Goal: Task Accomplishment & Management: Manage account settings

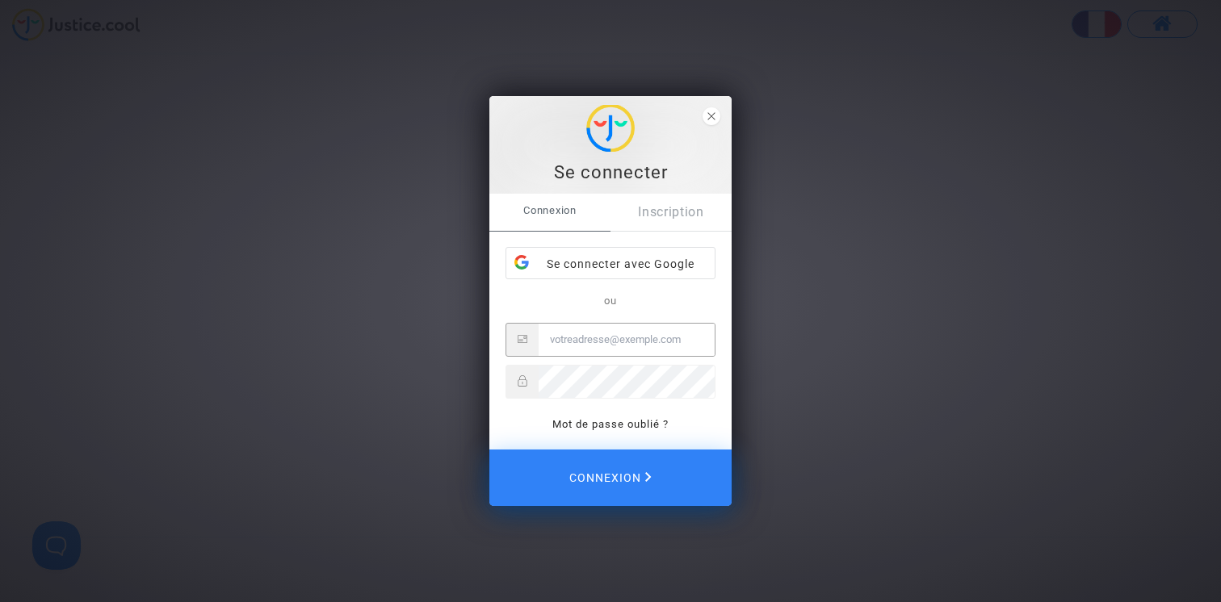
type input "claire+onboarding@justice.cool"
click at [715, 115] on span "close" at bounding box center [711, 116] width 18 height 18
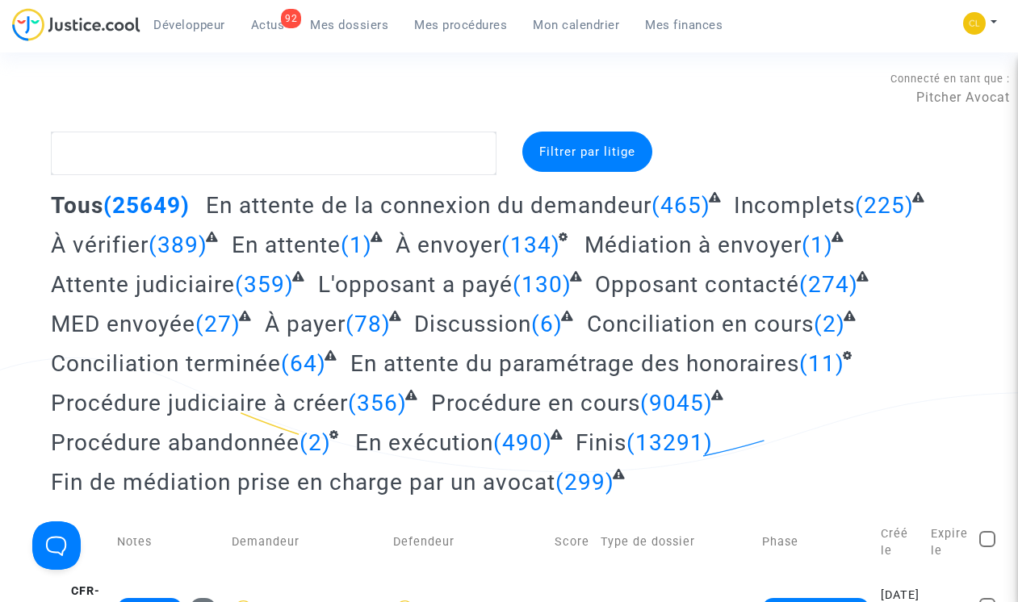
click at [482, 22] on span "Mes procédures" at bounding box center [460, 25] width 93 height 15
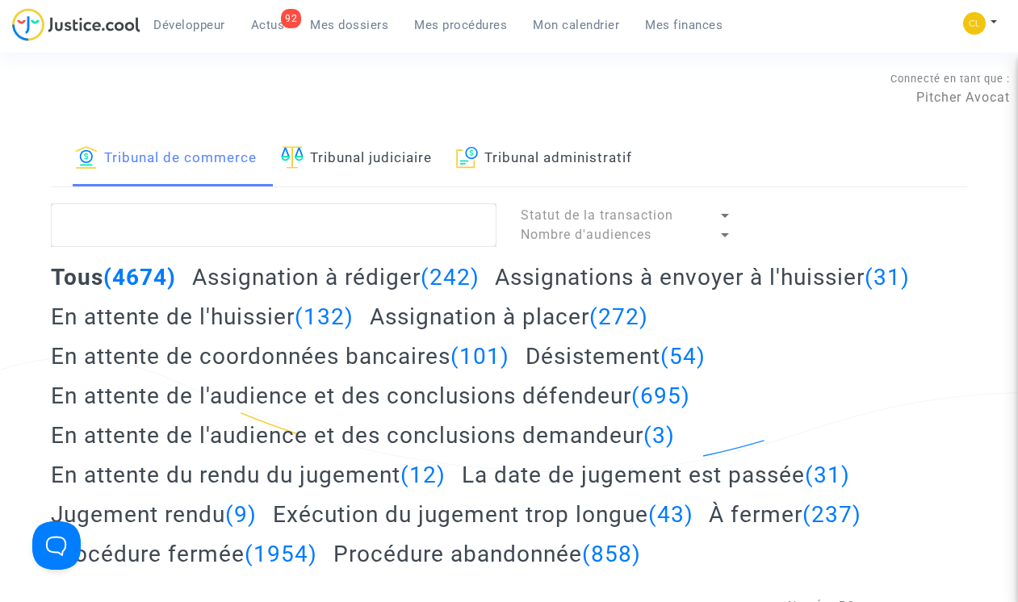
click at [437, 314] on h2 "Assignation à placer (272)" at bounding box center [509, 317] width 278 height 28
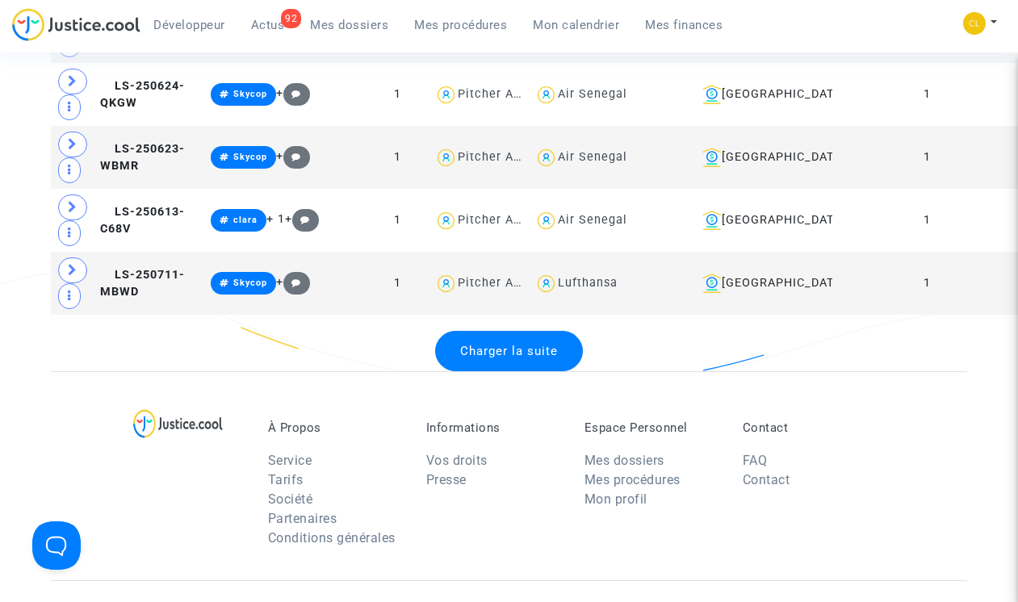
scroll to position [3731, 0]
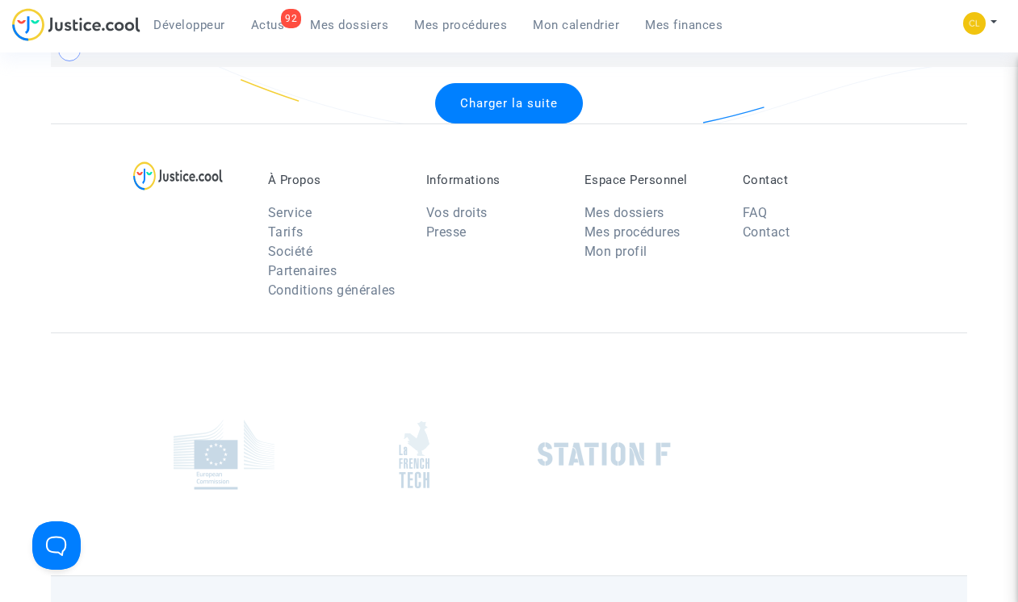
click at [492, 111] on span "Charger la suite" at bounding box center [509, 103] width 98 height 15
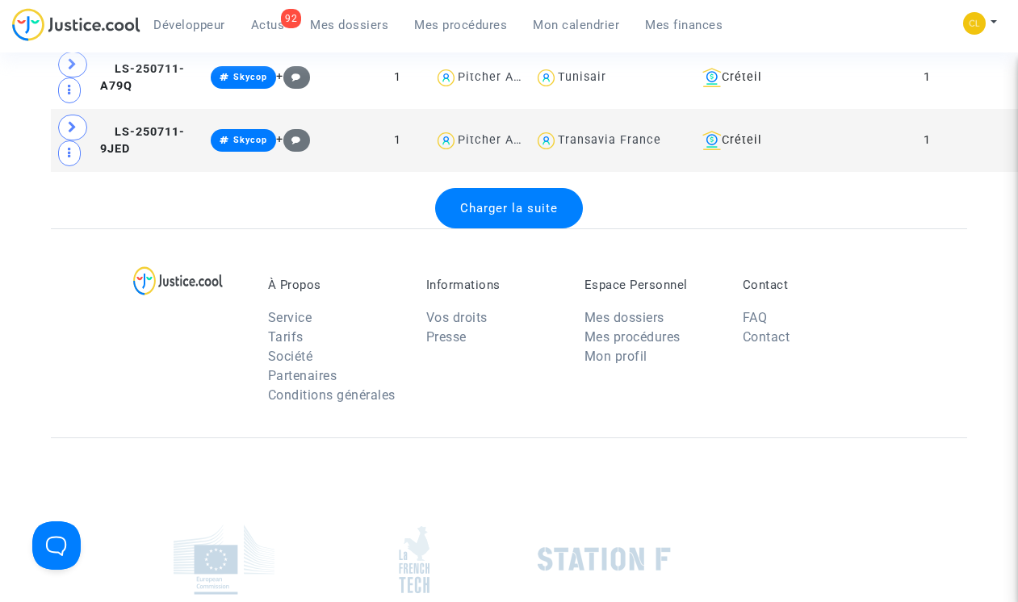
scroll to position [6759, 0]
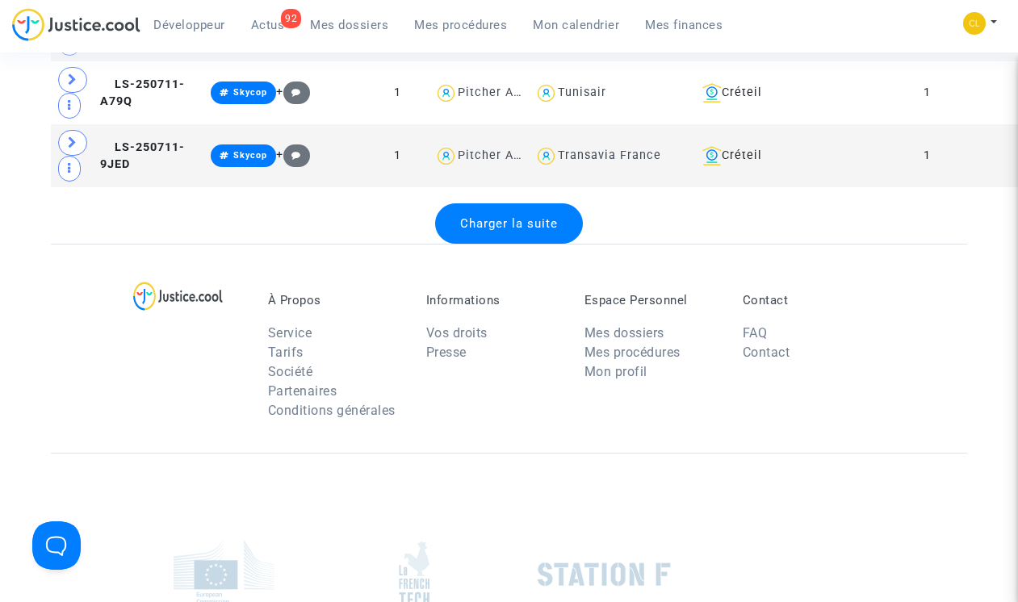
click at [524, 244] on div "Charger la suite" at bounding box center [509, 223] width 148 height 40
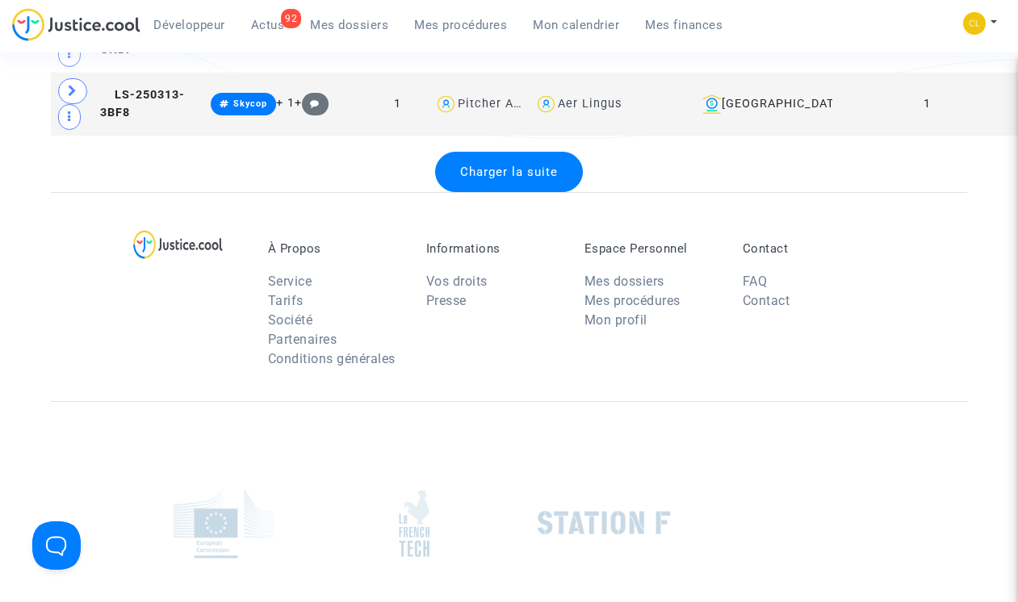
scroll to position [10087, 0]
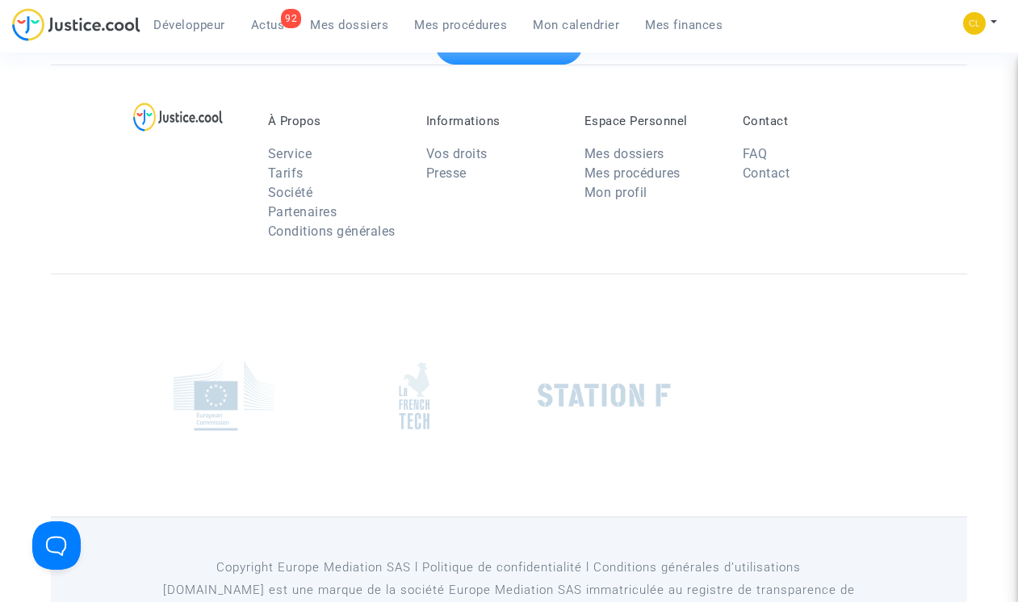
click at [543, 65] on div "Charger la suite" at bounding box center [509, 44] width 148 height 40
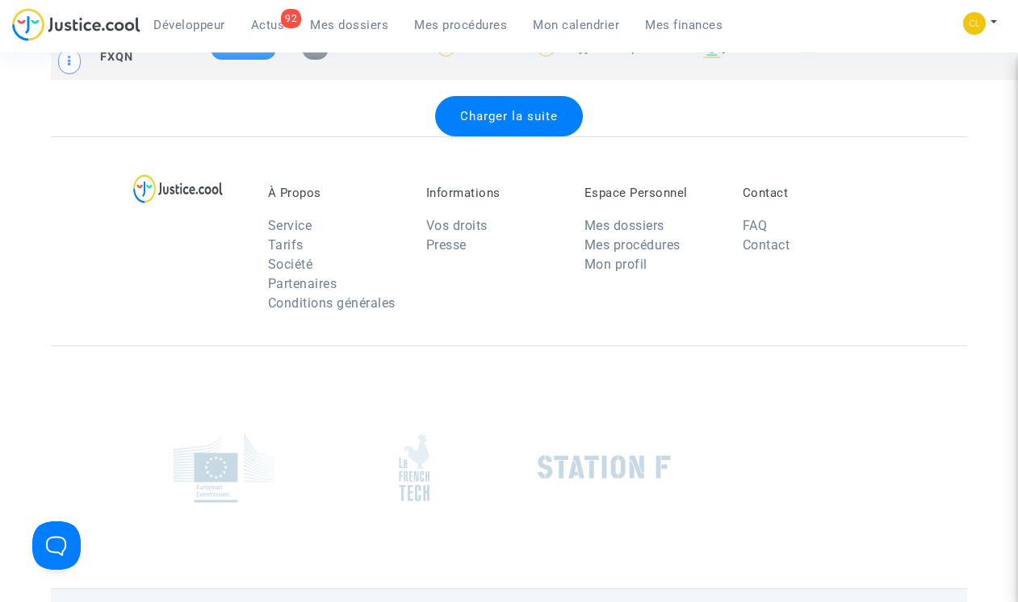
scroll to position [13173, 0]
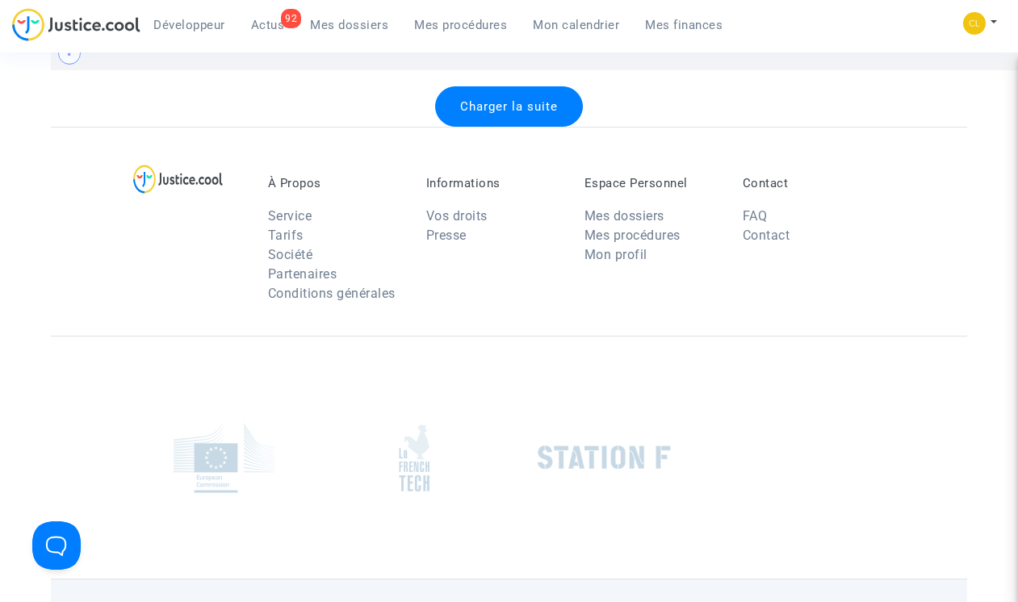
click at [517, 114] on span "Charger la suite" at bounding box center [509, 106] width 98 height 15
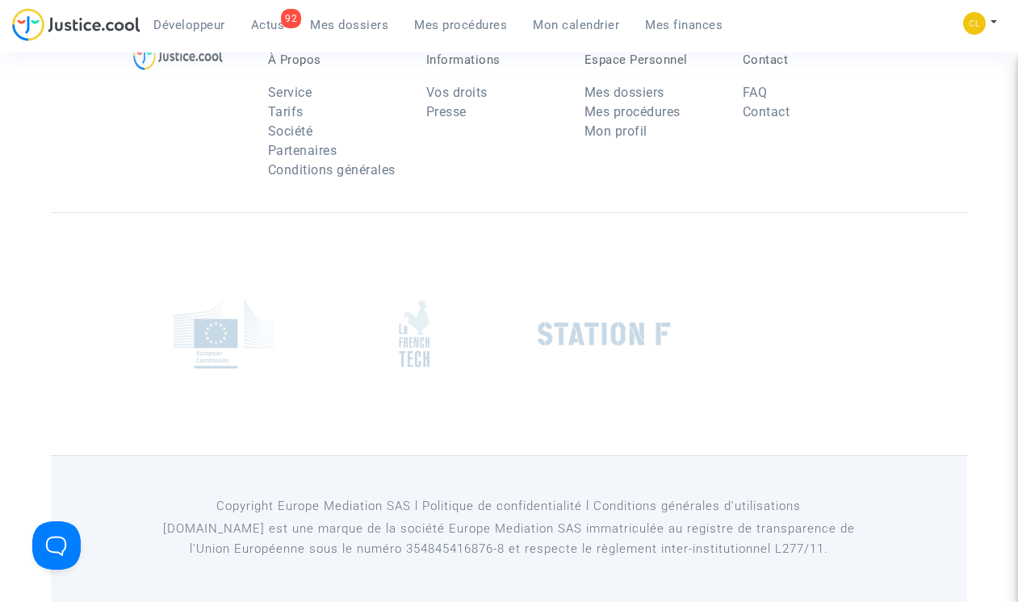
scroll to position [16372, 0]
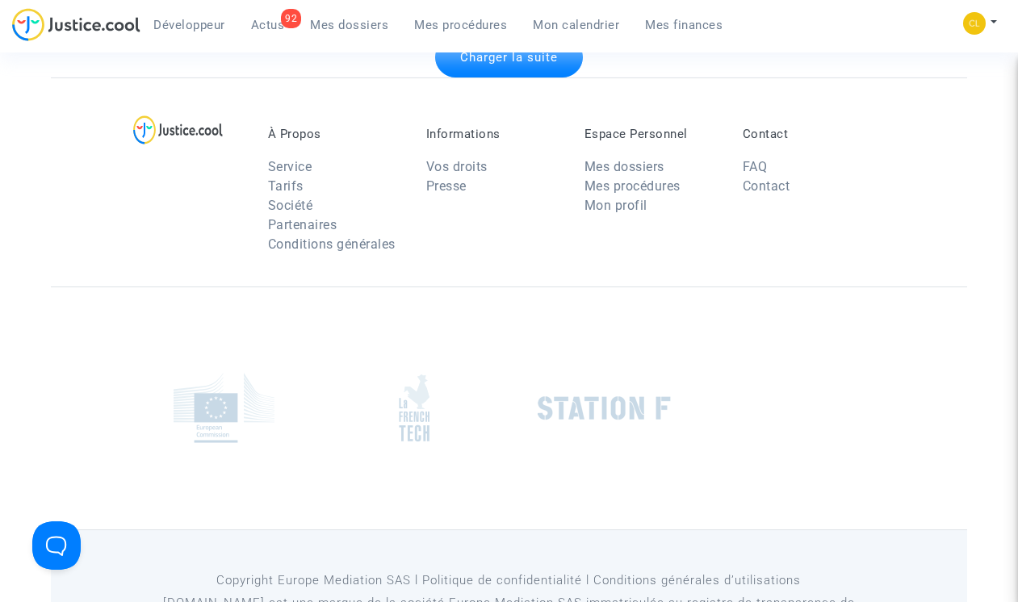
click at [529, 65] on span "Charger la suite" at bounding box center [509, 57] width 98 height 15
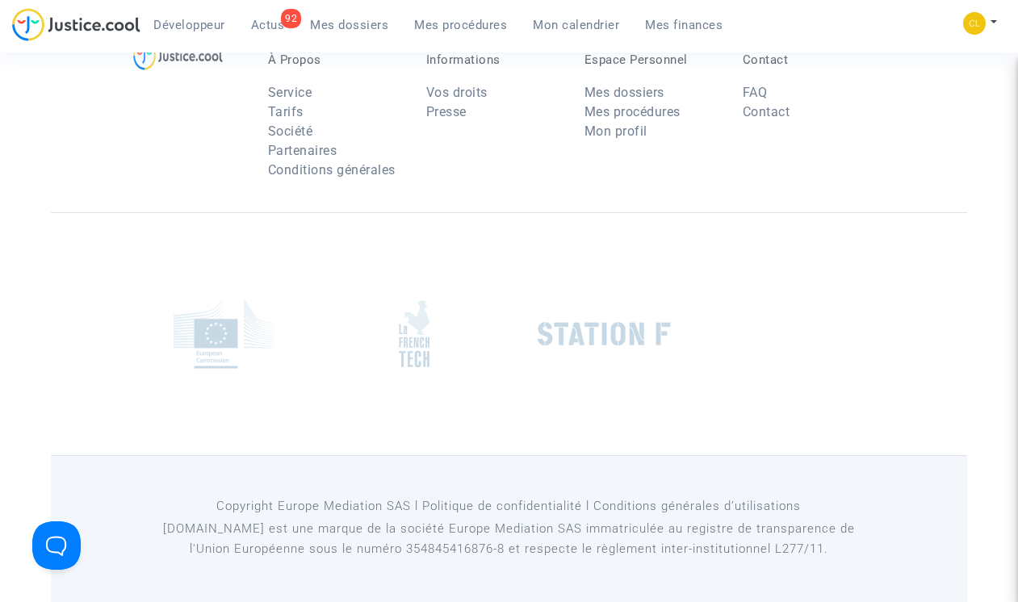
scroll to position [17423, 0]
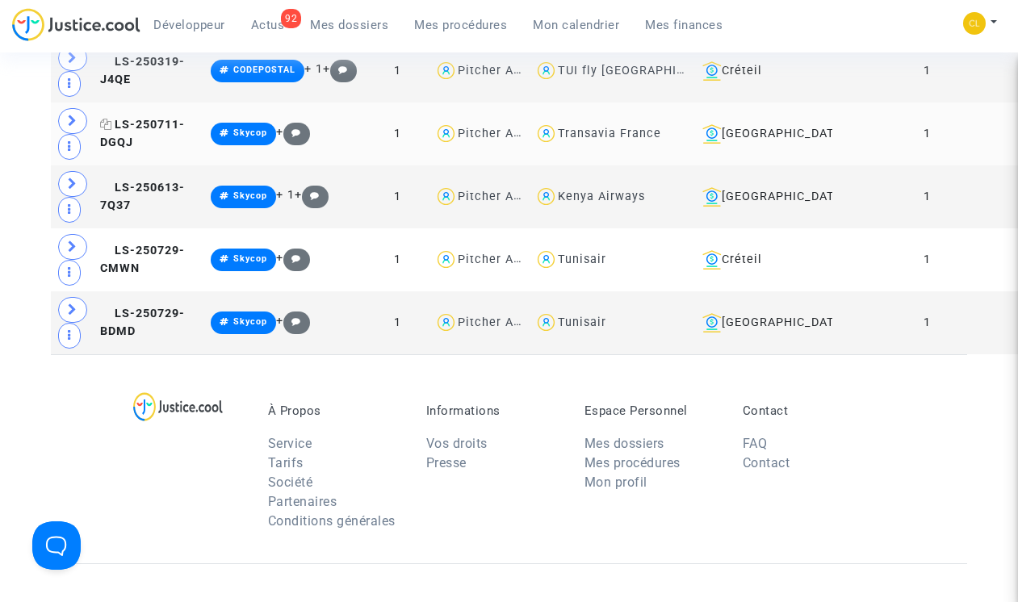
click at [120, 149] on span "LS-250711-DGQJ" at bounding box center [142, 133] width 85 height 31
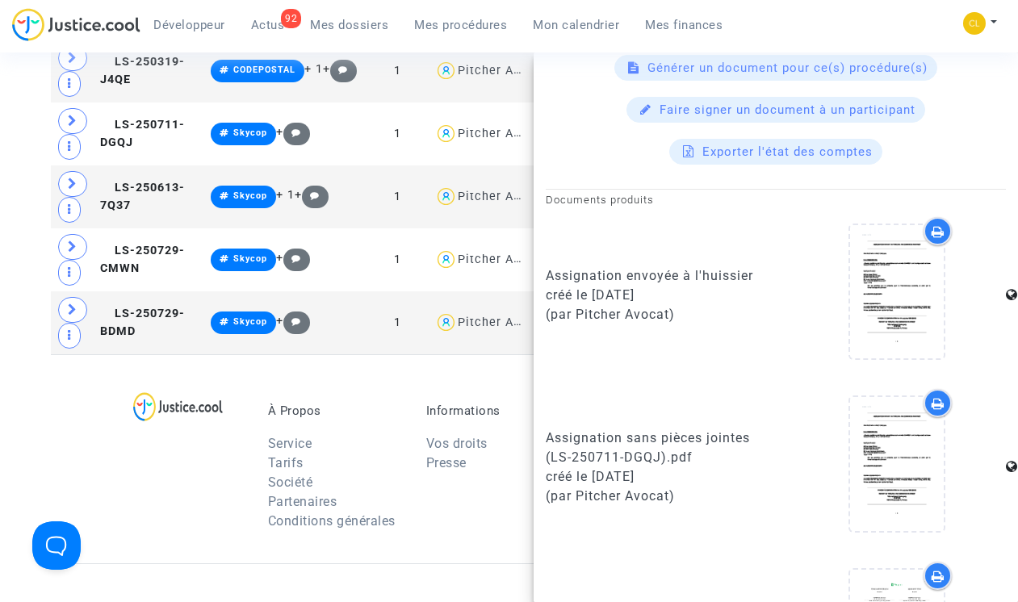
scroll to position [910, 0]
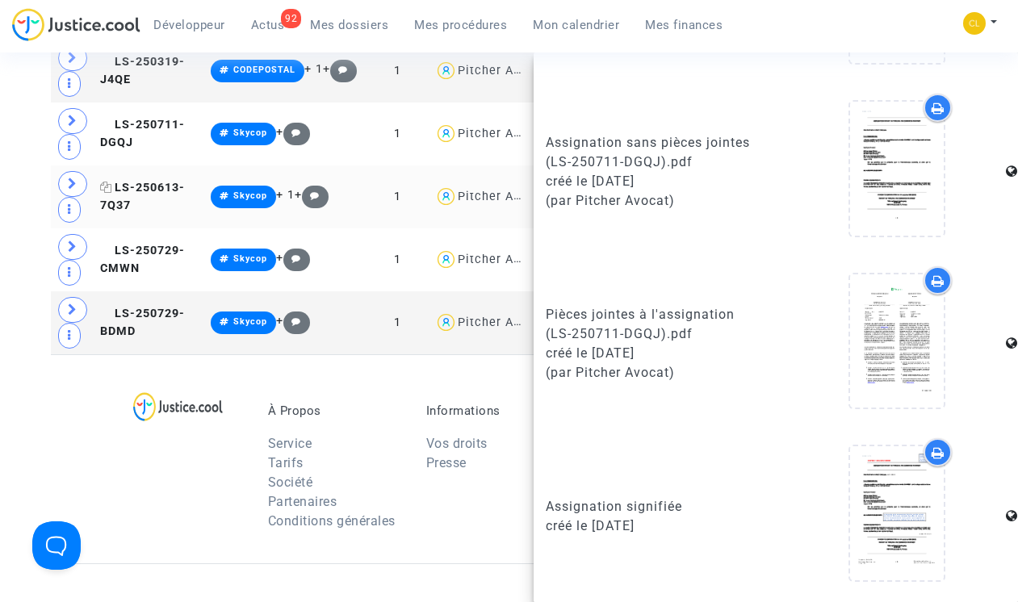
click at [127, 212] on span "LS-250613-7Q37" at bounding box center [142, 196] width 85 height 31
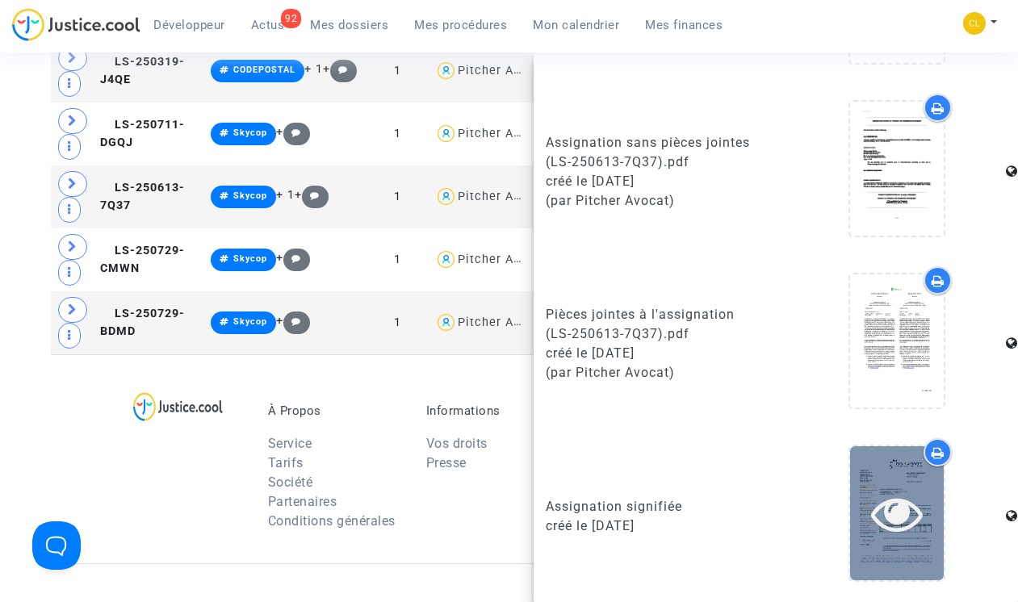
click at [781, 514] on icon at bounding box center [897, 514] width 52 height 52
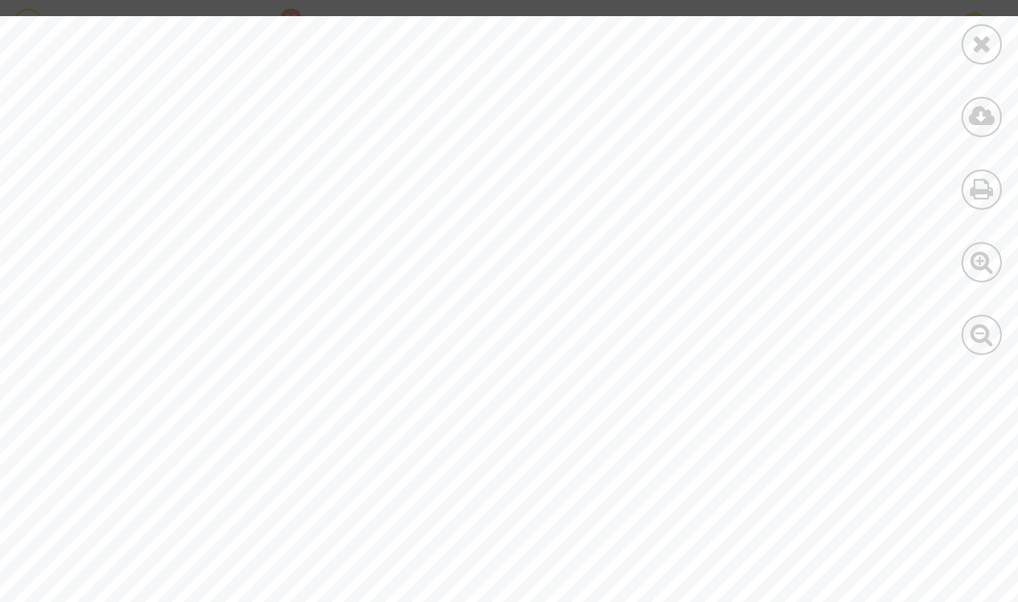
scroll to position [341, 0]
click at [781, 336] on icon at bounding box center [981, 334] width 23 height 24
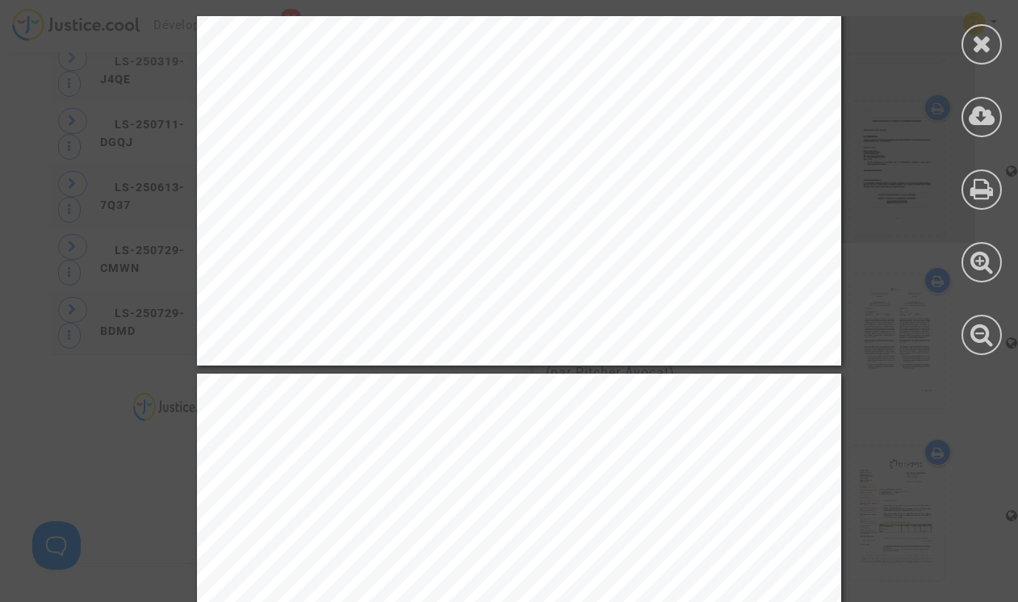
scroll to position [475, 0]
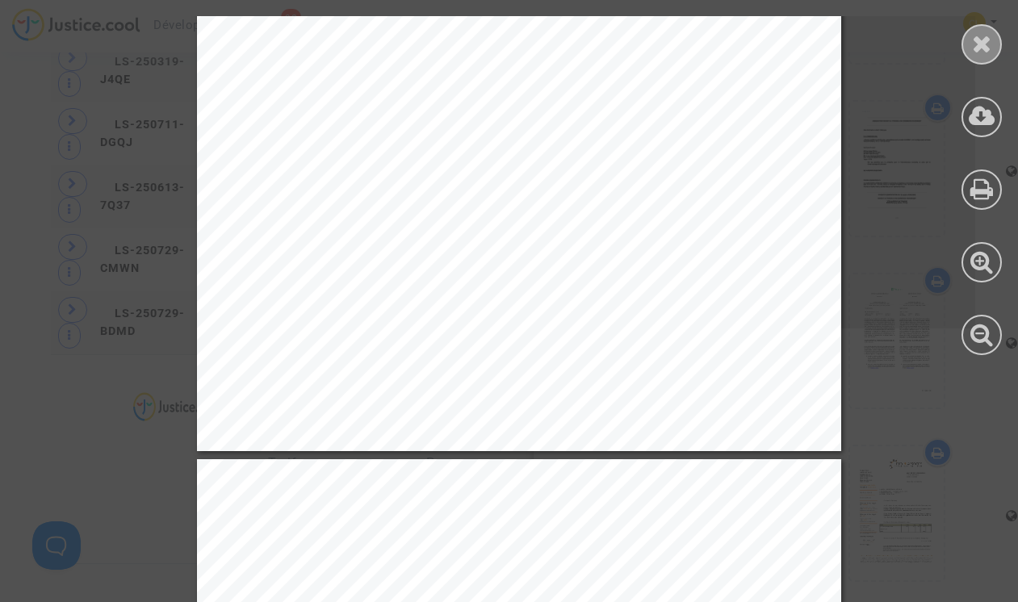
click at [781, 36] on icon at bounding box center [982, 43] width 20 height 24
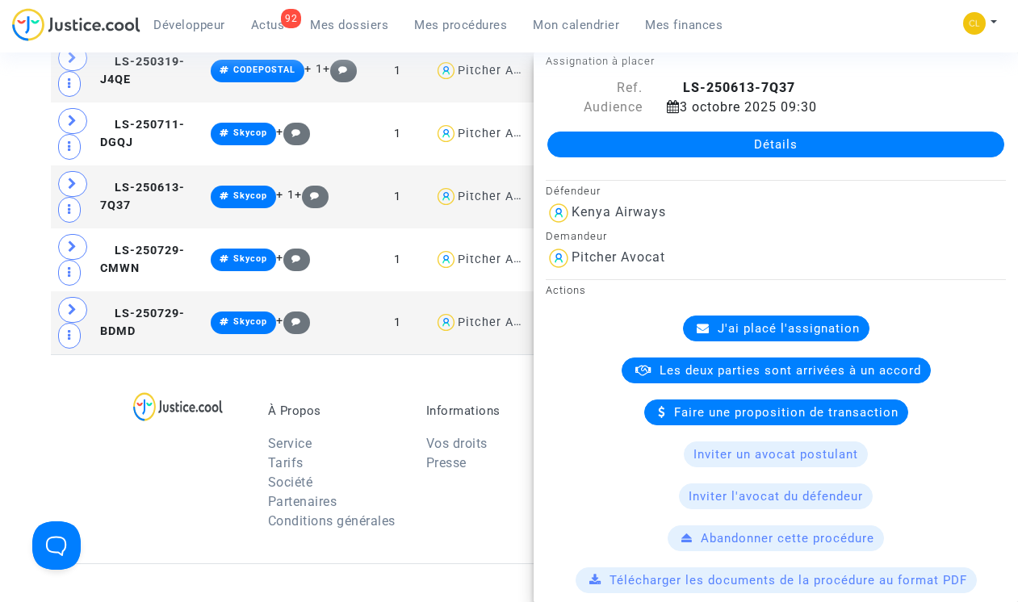
scroll to position [0, 0]
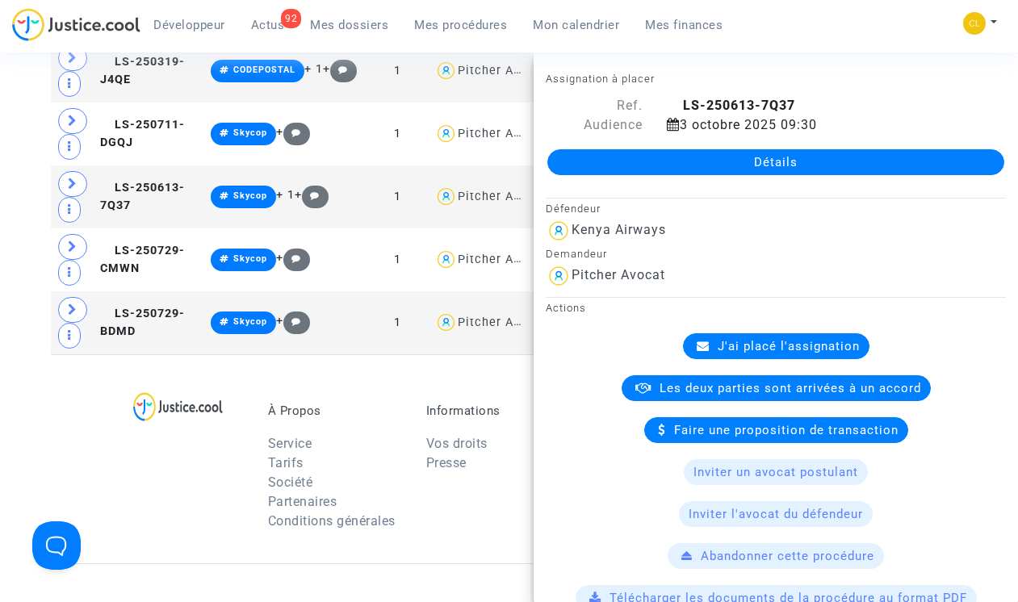
click at [777, 157] on link "Détails" at bounding box center [775, 162] width 457 height 26
drag, startPoint x: 684, startPoint y: 104, endPoint x: 811, endPoint y: 103, distance: 127.6
click at [781, 103] on div "LS-250613-7Q37" at bounding box center [836, 105] width 363 height 19
copy b "LS-250613-7Q37"
click at [781, 159] on link "Détails" at bounding box center [775, 162] width 457 height 26
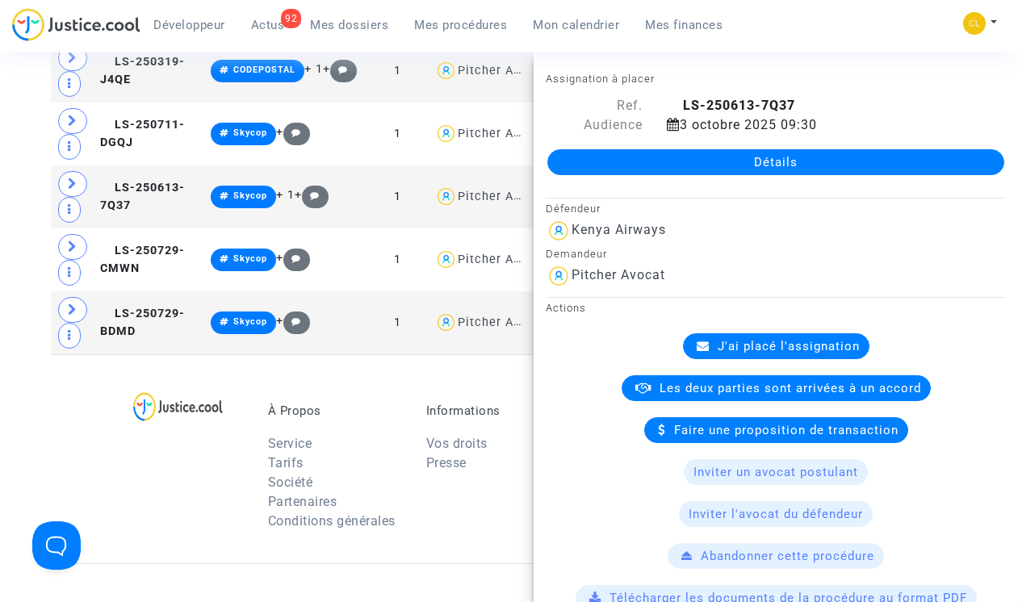
click at [781, 90] on div "Assignation à placer Ref. LS-250613-7Q37 Audience 3 octobre 2025 09:30 Détails" at bounding box center [776, 129] width 484 height 121
click at [133, 275] on span "LS-250729-CMWN" at bounding box center [142, 259] width 85 height 31
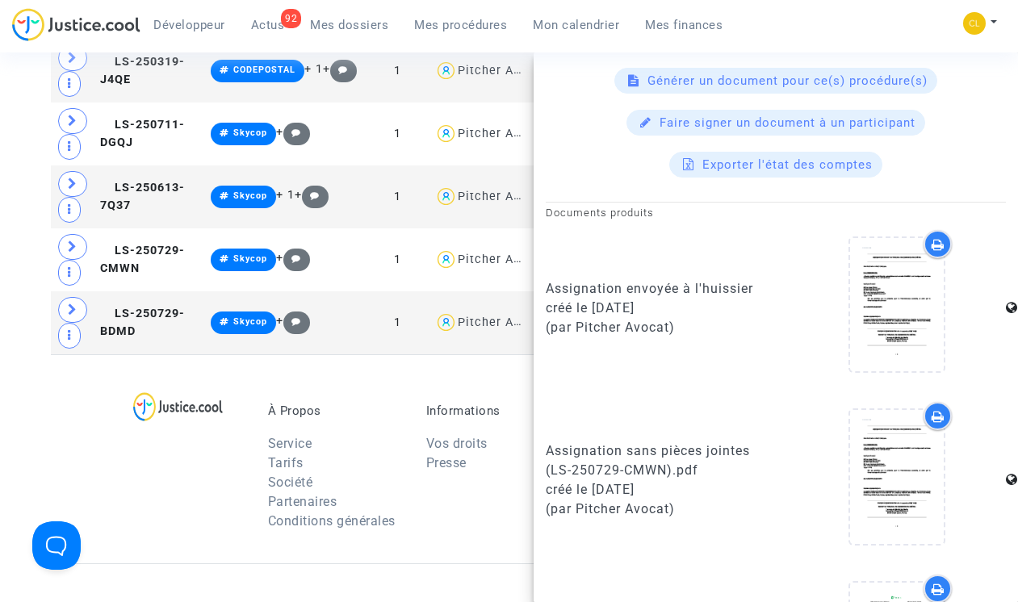
scroll to position [910, 0]
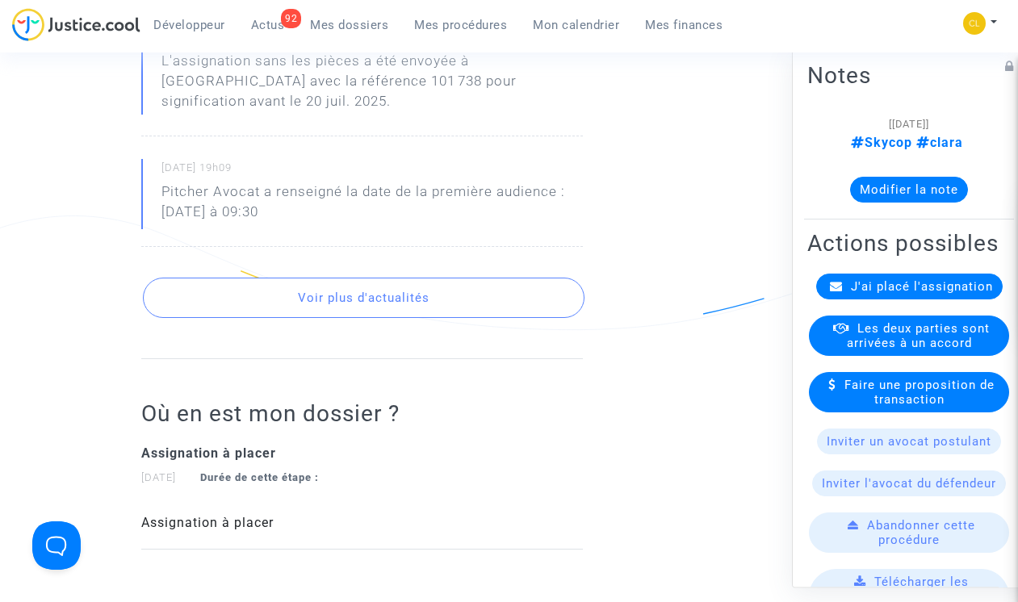
scroll to position [1339, 0]
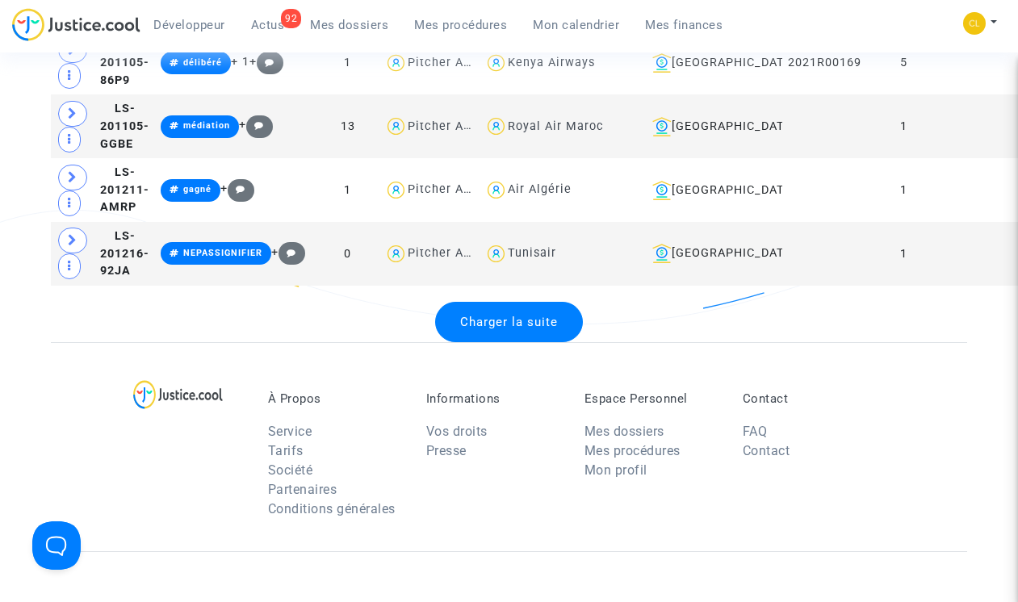
scroll to position [3529, 0]
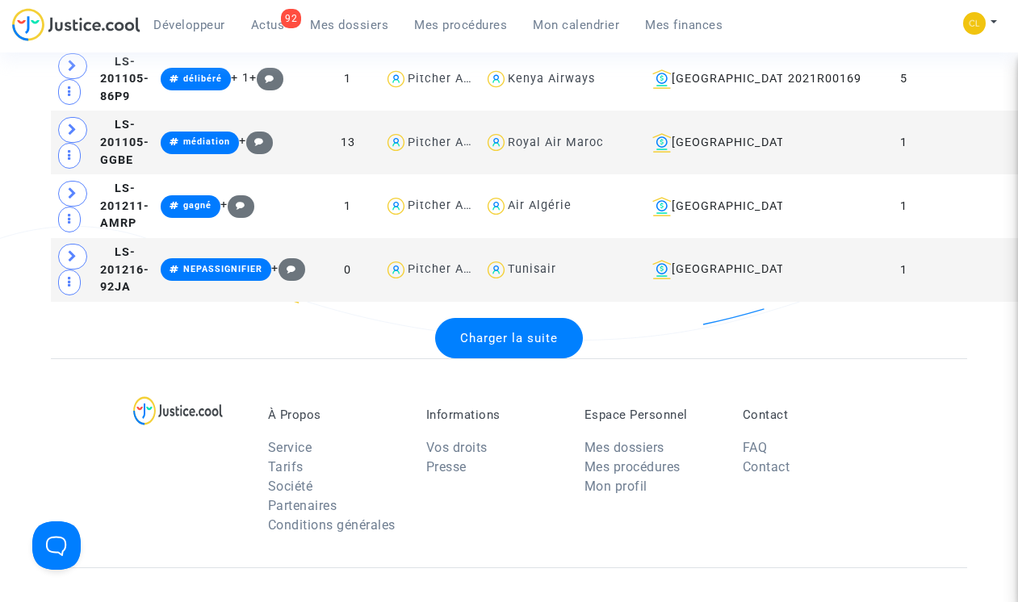
click at [527, 345] on div "Charger la suite" at bounding box center [509, 338] width 148 height 40
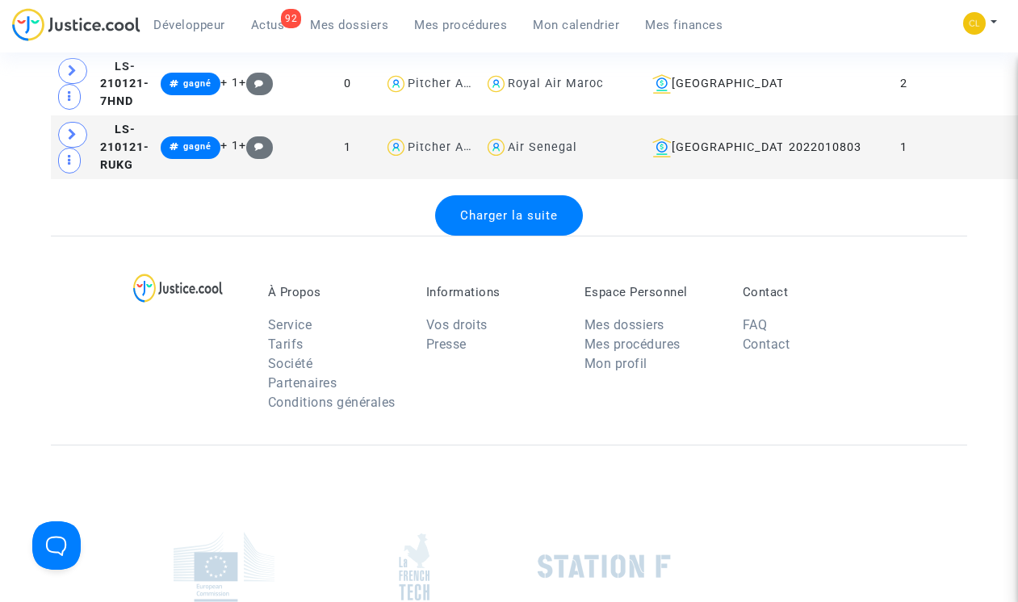
scroll to position [6967, 0]
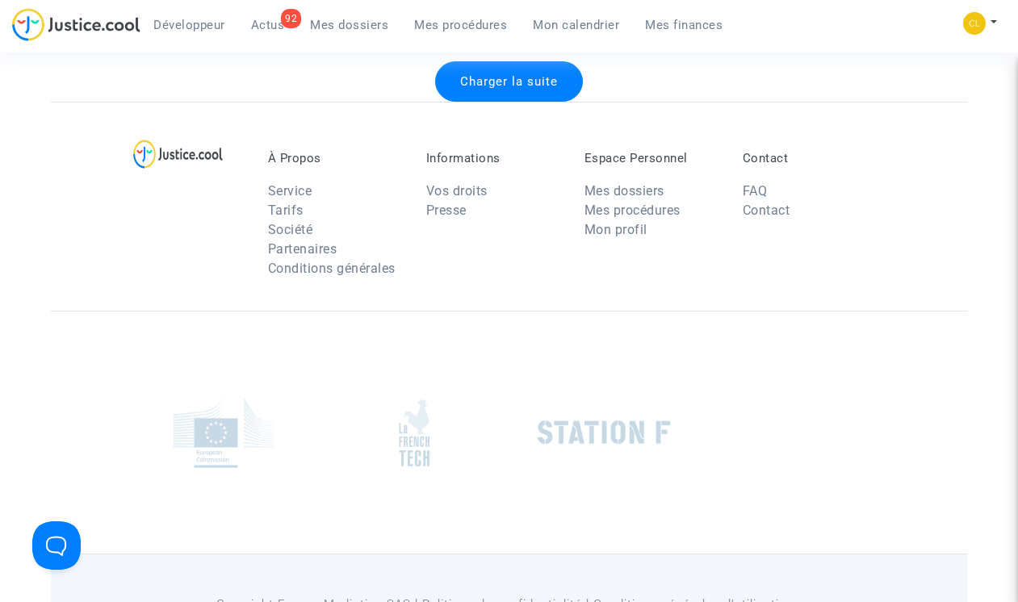
click at [497, 81] on span "Charger la suite" at bounding box center [509, 81] width 98 height 15
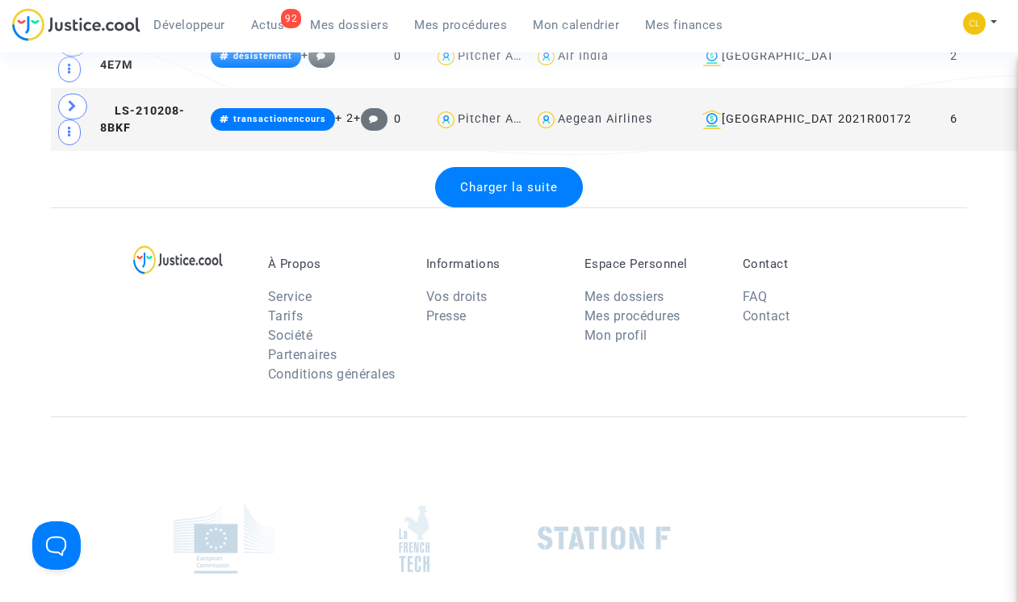
scroll to position [9894, 0]
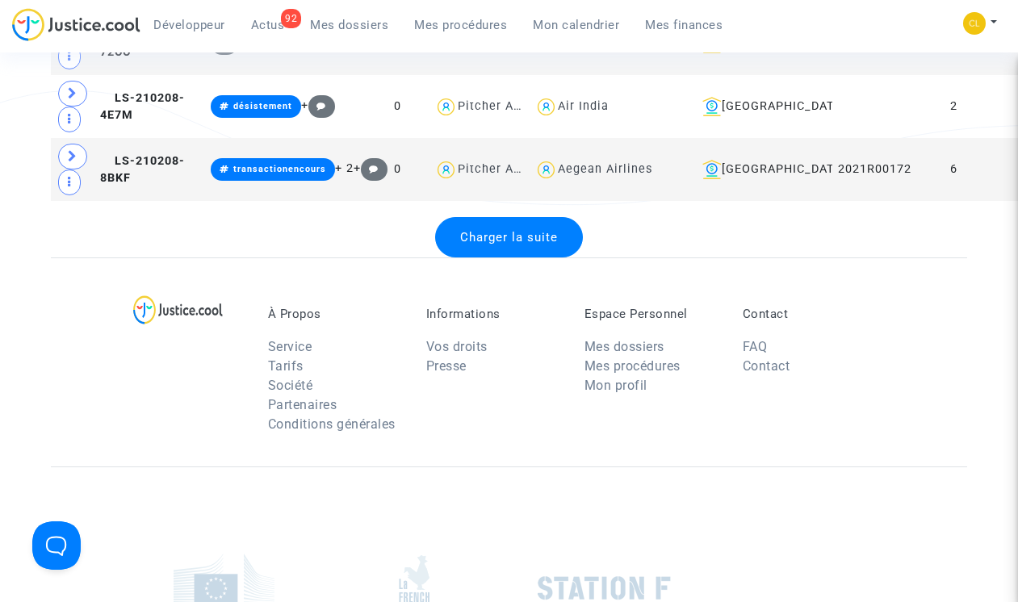
click at [530, 245] on span "Charger la suite" at bounding box center [509, 237] width 98 height 15
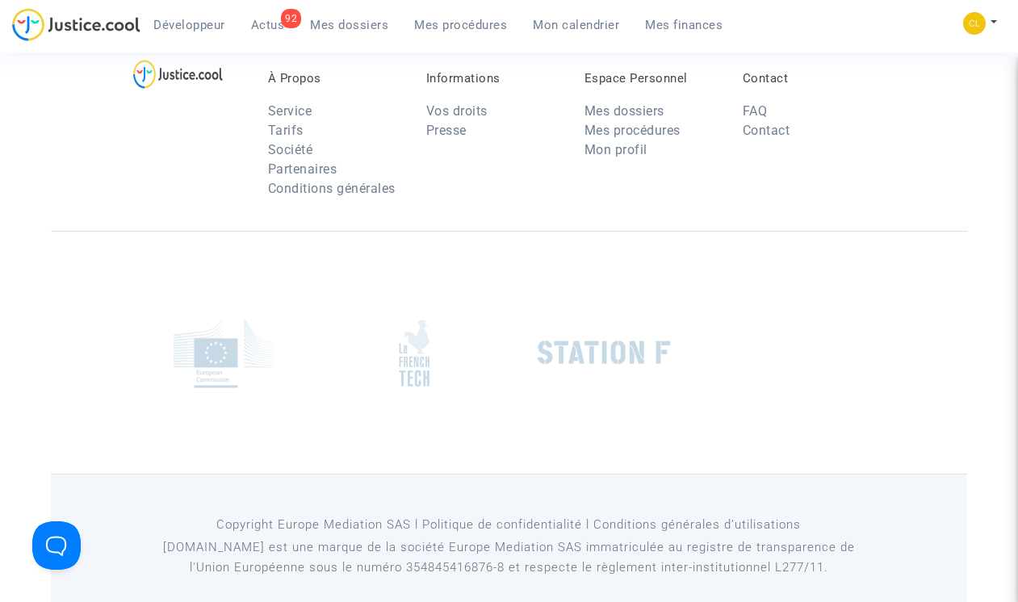
scroll to position [13326, 0]
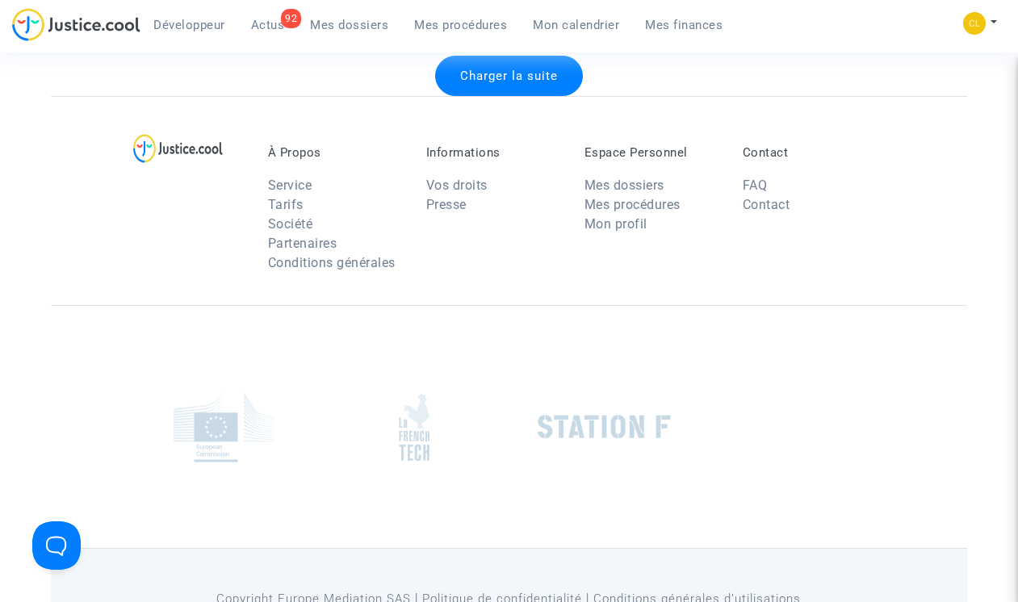
scroll to position [16277, 0]
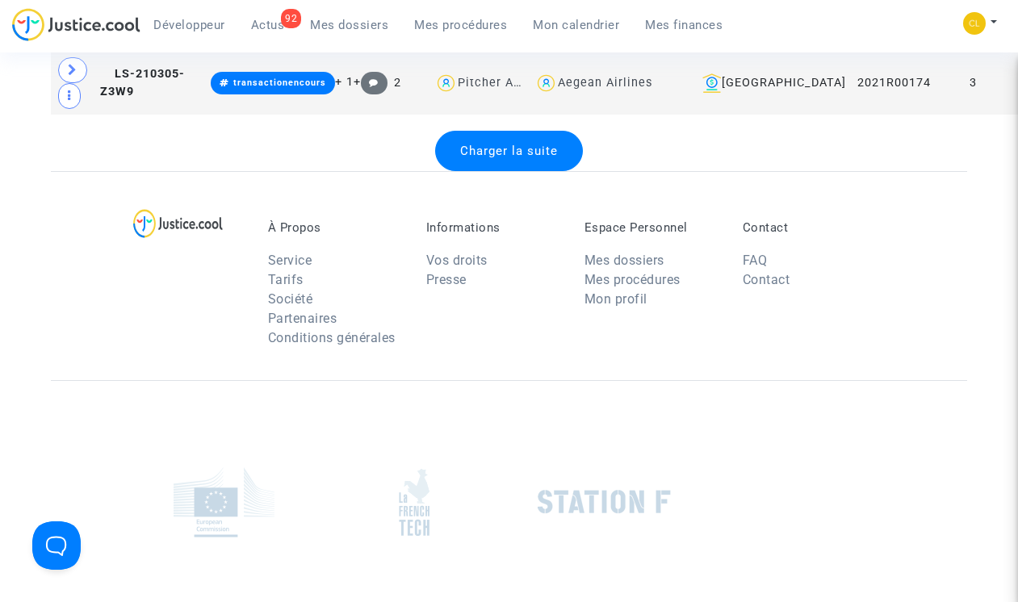
click at [530, 158] on span "Charger la suite" at bounding box center [509, 151] width 98 height 15
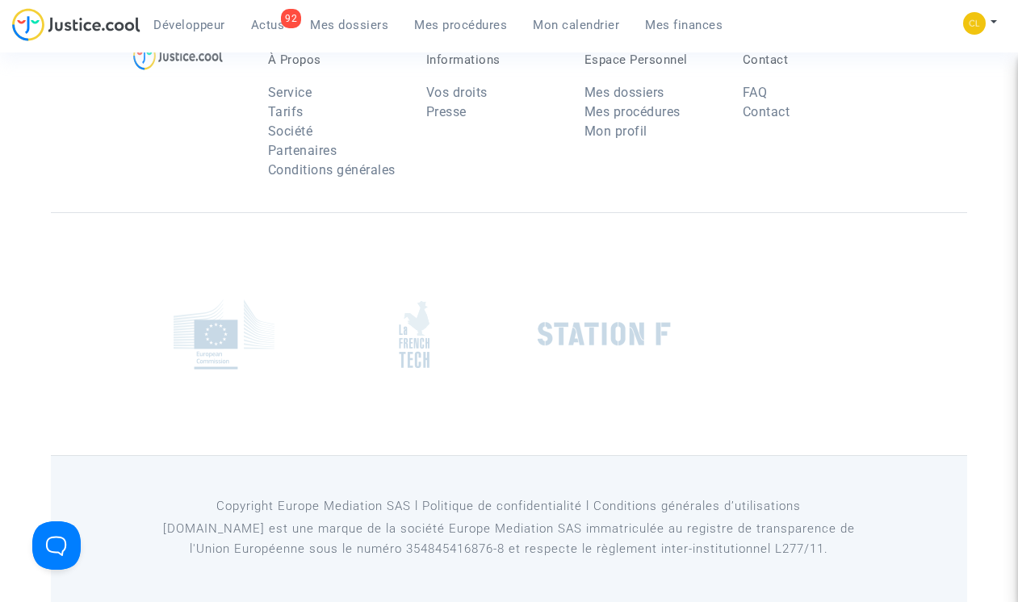
scroll to position [19425, 0]
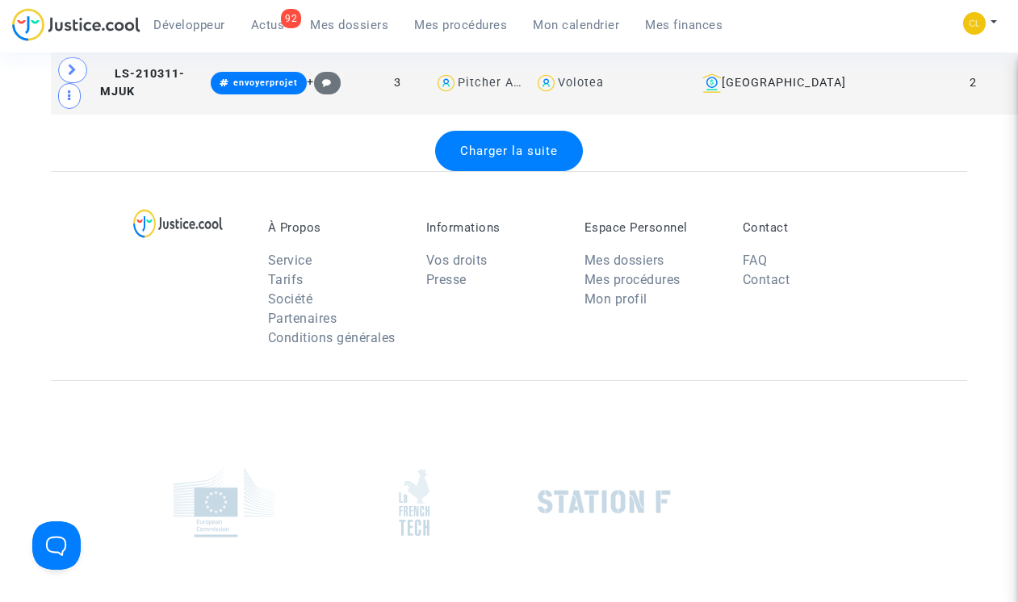
click at [526, 158] on span "Charger la suite" at bounding box center [509, 151] width 98 height 15
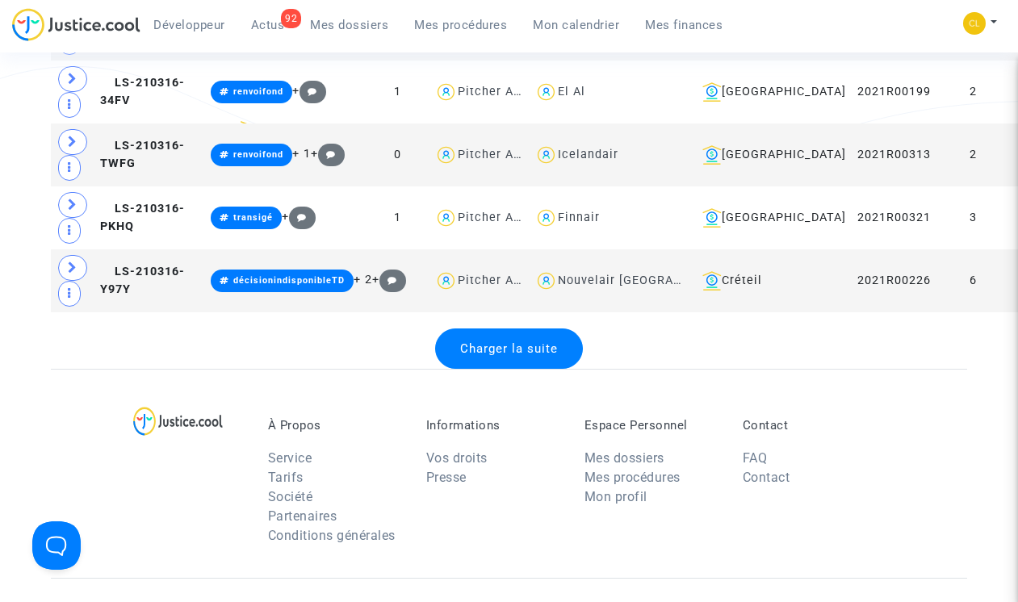
scroll to position [22563, 0]
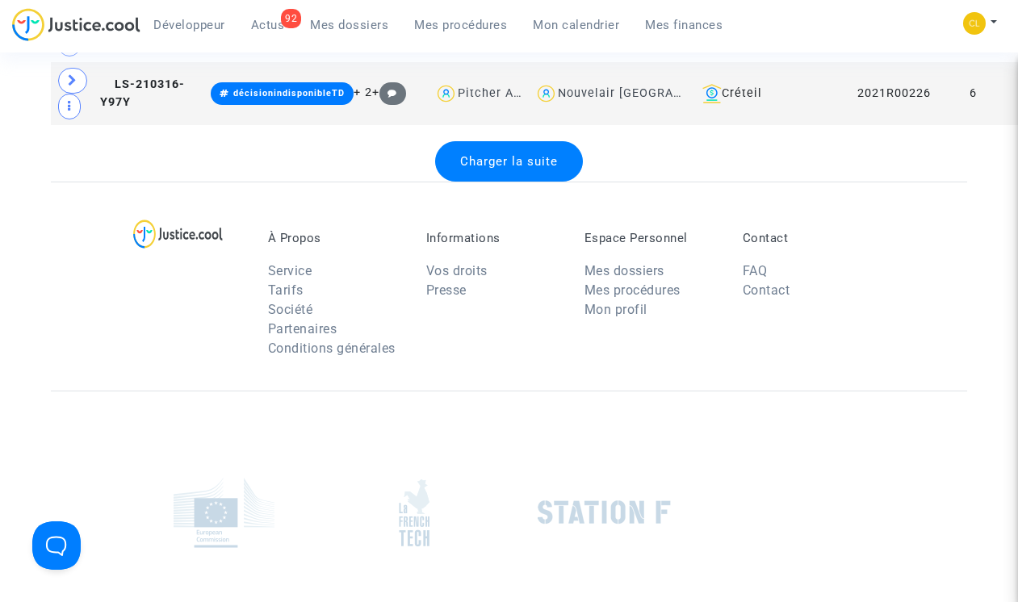
click at [512, 182] on div "Charger la suite" at bounding box center [509, 161] width 148 height 40
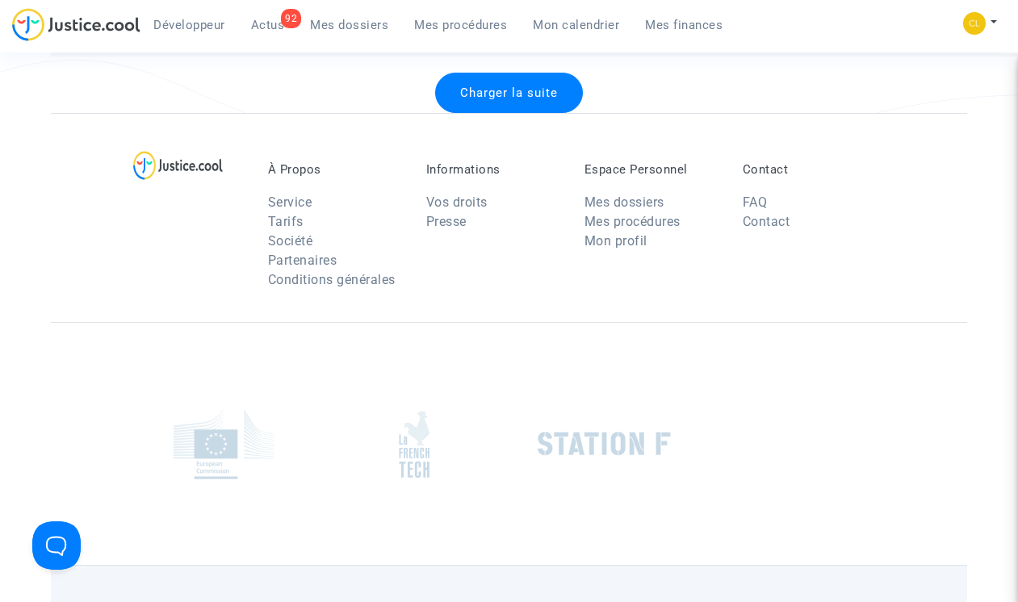
scroll to position [25796, 0]
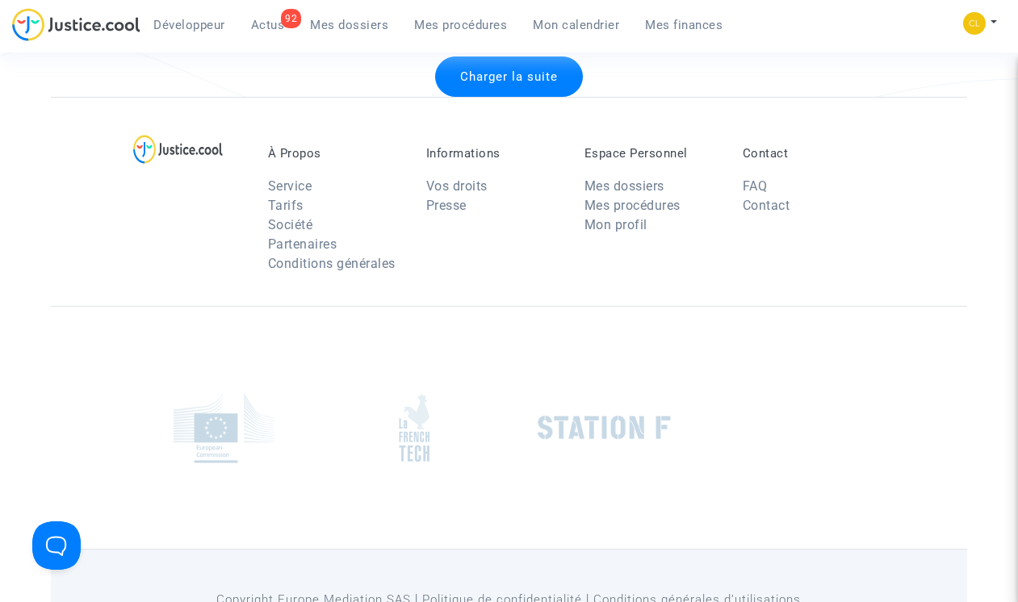
drag, startPoint x: 523, startPoint y: 337, endPoint x: 596, endPoint y: 359, distance: 75.9
click at [523, 97] on div "Charger la suite" at bounding box center [509, 77] width 148 height 40
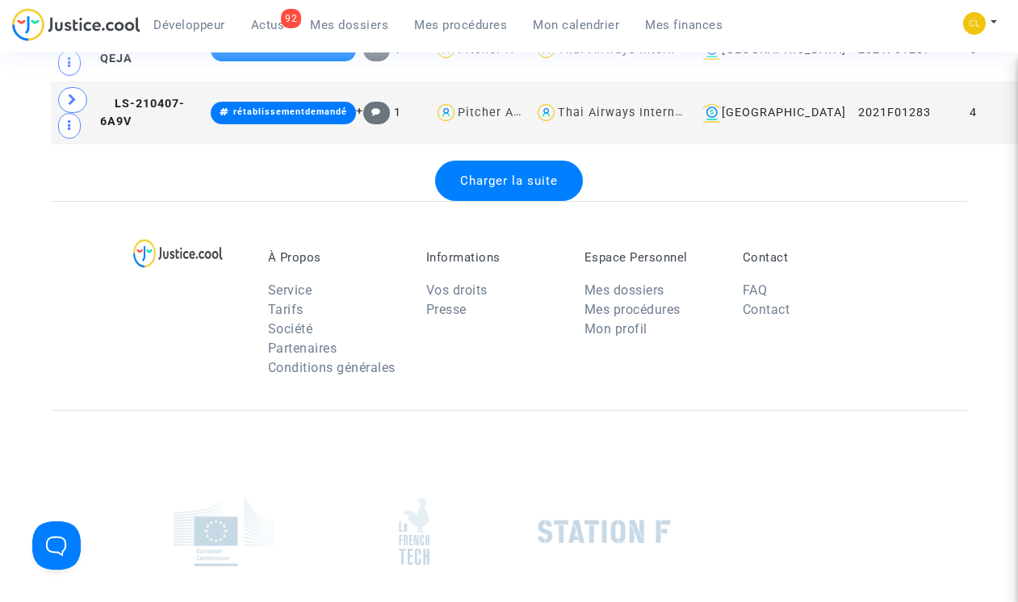
scroll to position [29058, 0]
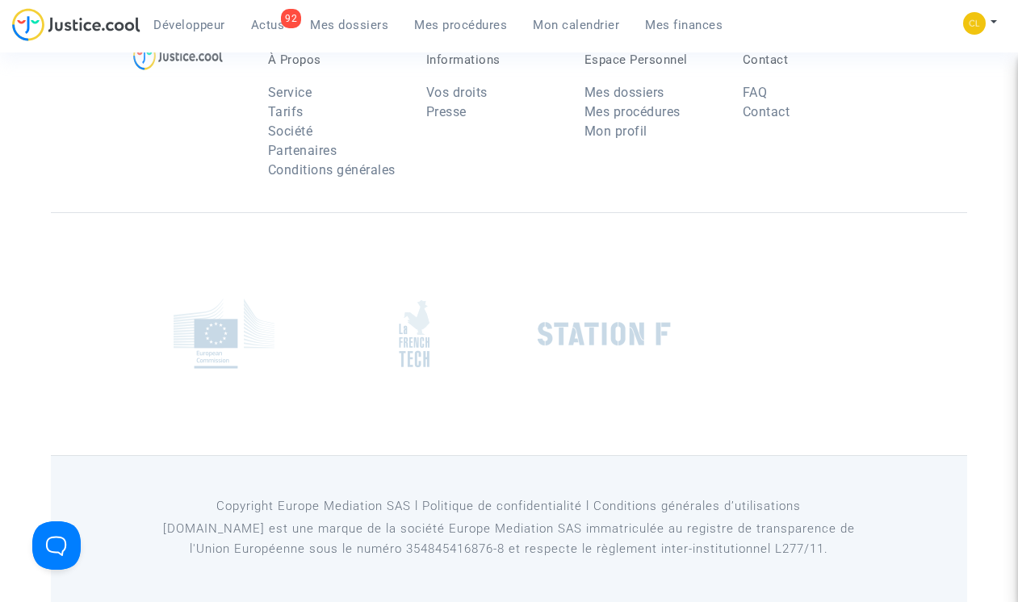
scroll to position [38384, 0]
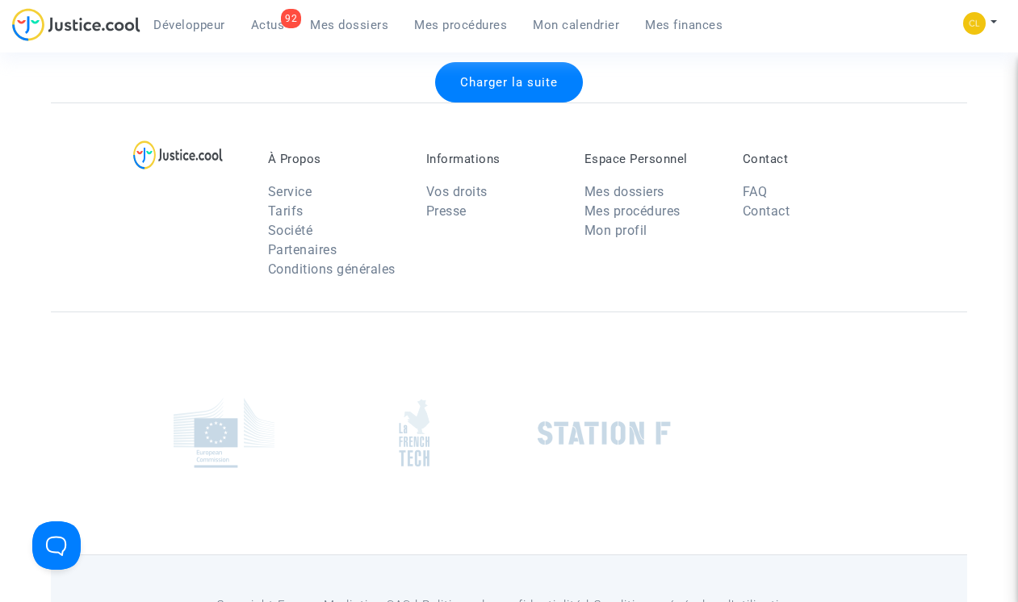
click at [509, 103] on div "Charger la suite" at bounding box center [509, 82] width 148 height 40
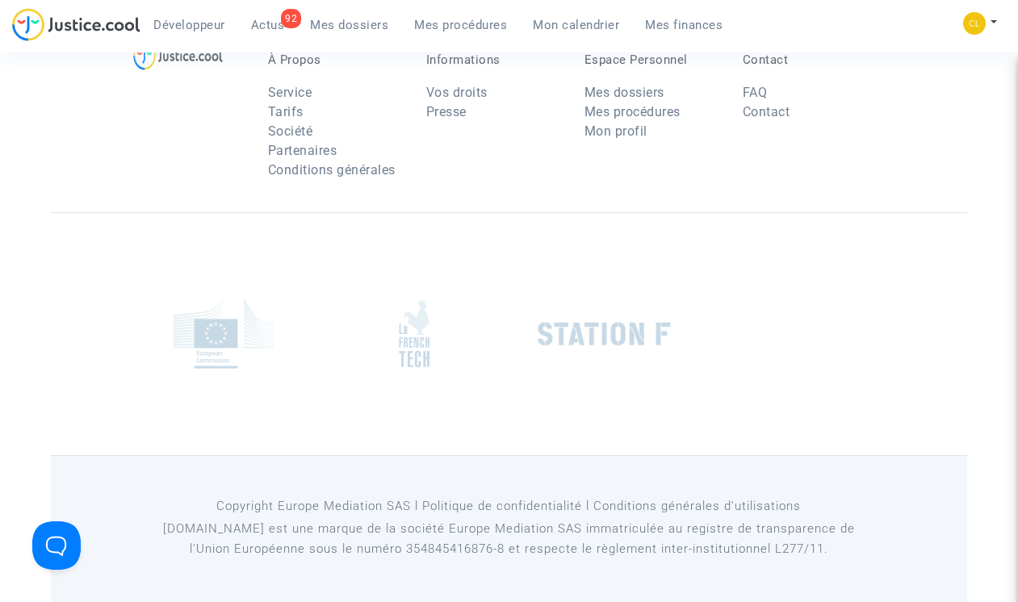
scroll to position [41730, 0]
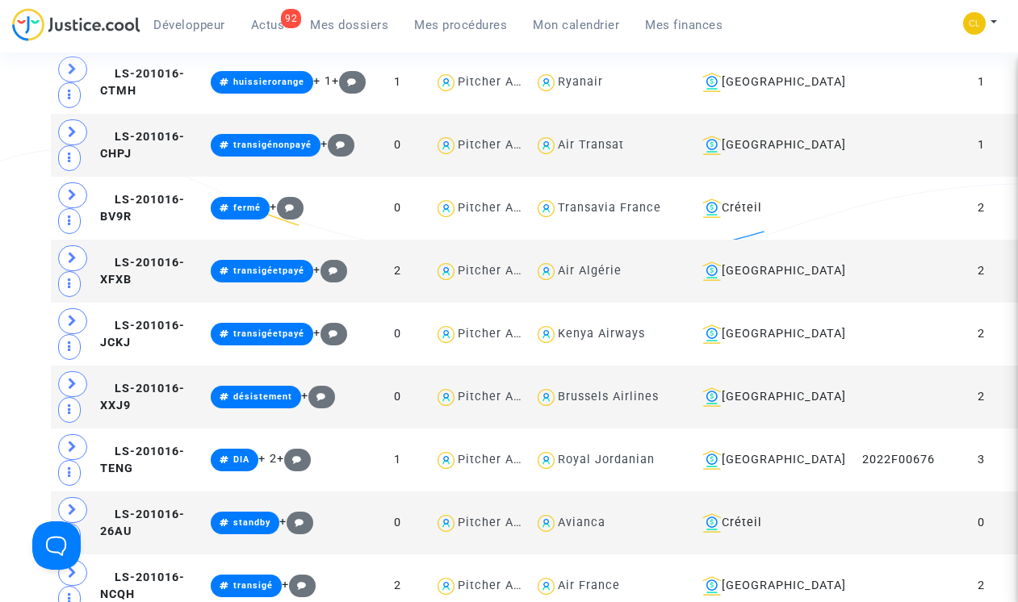
scroll to position [0, 0]
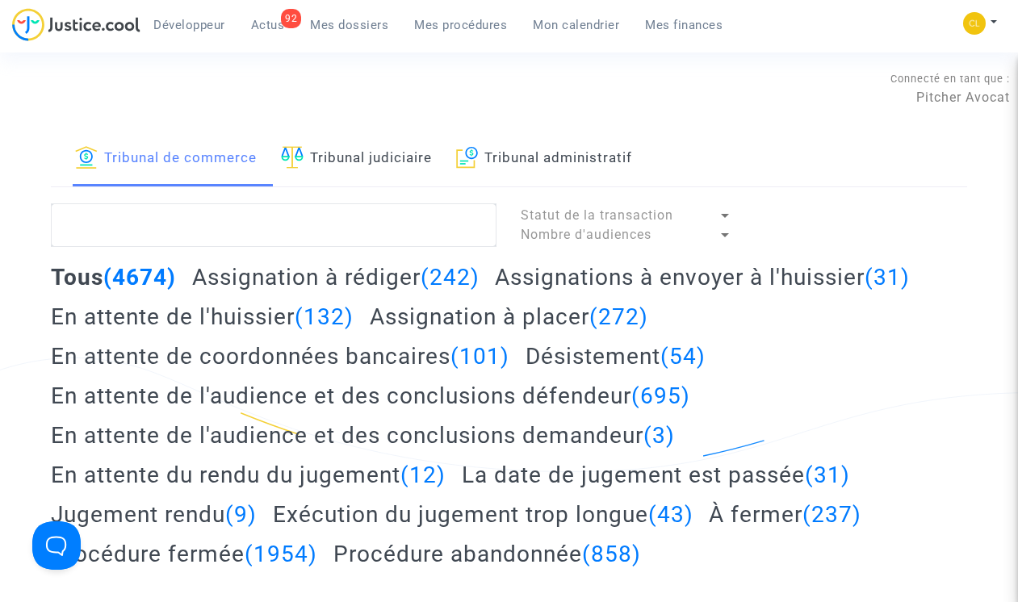
click at [489, 313] on h2 "Assignation à placer (272)" at bounding box center [509, 317] width 278 height 28
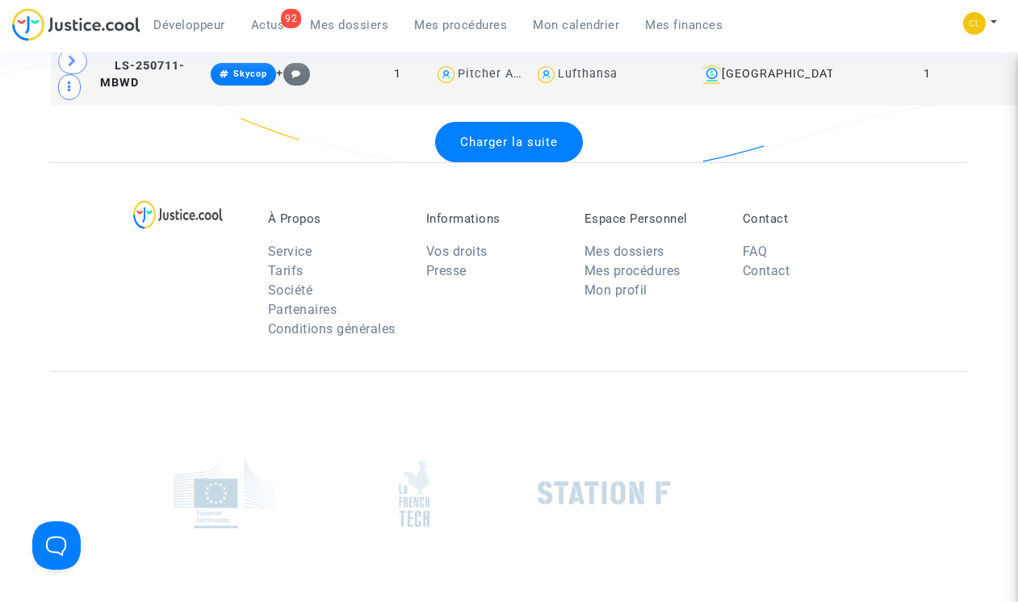
scroll to position [3679, 0]
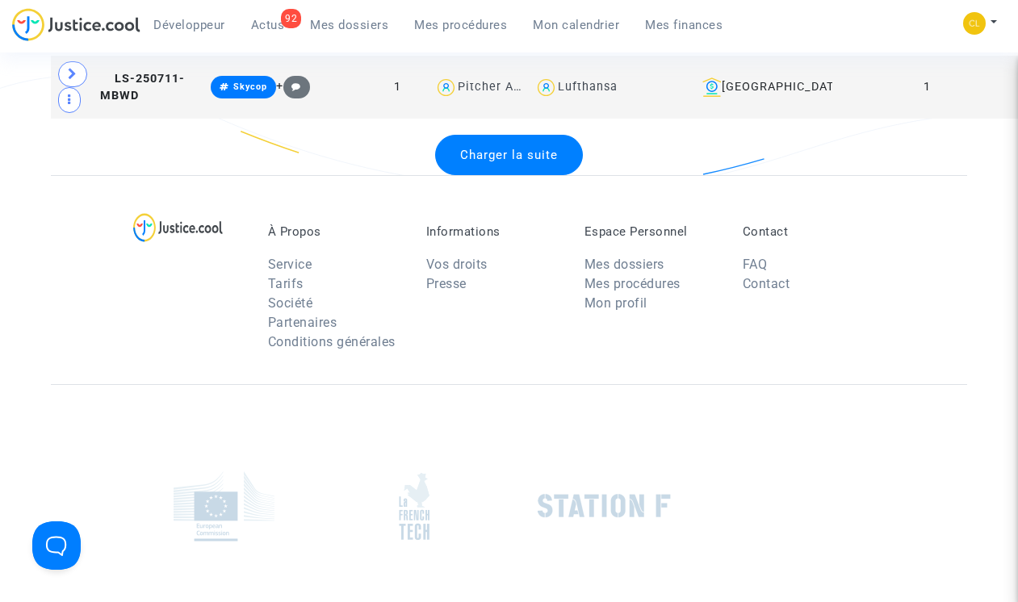
click at [496, 162] on span "Charger la suite" at bounding box center [509, 155] width 98 height 15
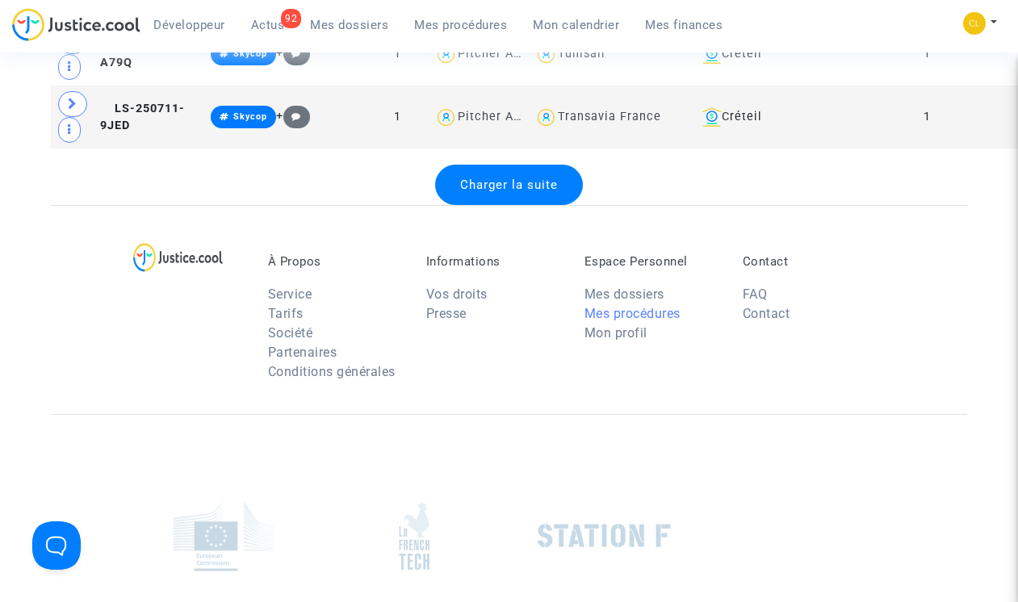
scroll to position [6710, 0]
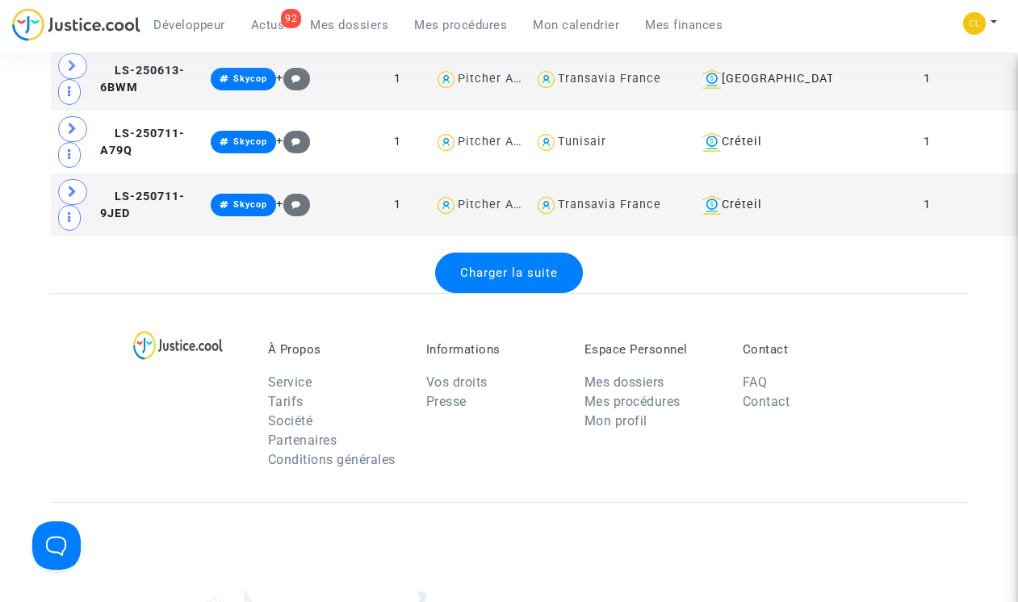
click at [504, 280] on span "Charger la suite" at bounding box center [509, 273] width 98 height 15
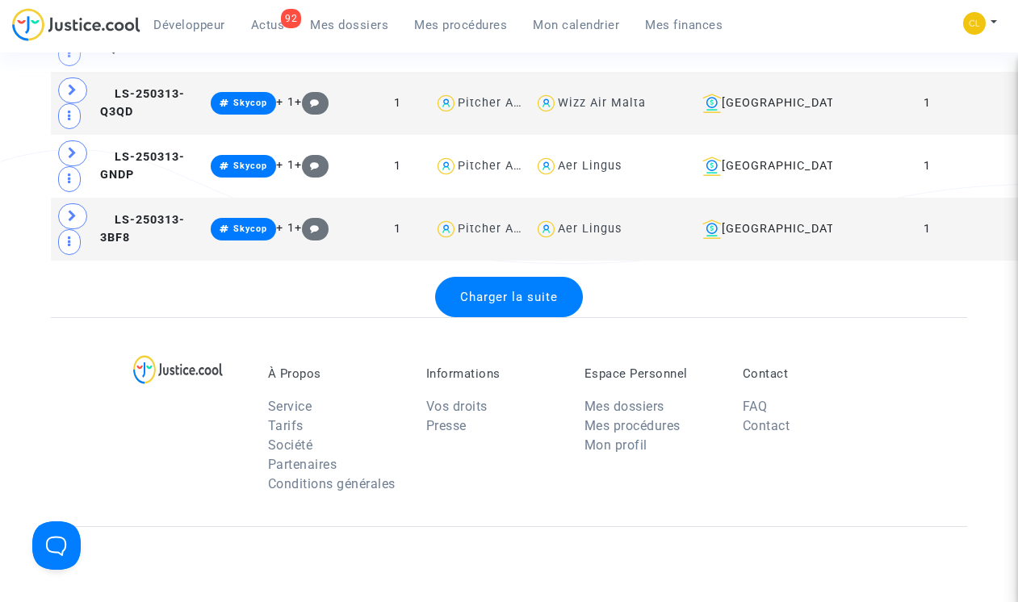
scroll to position [9859, 0]
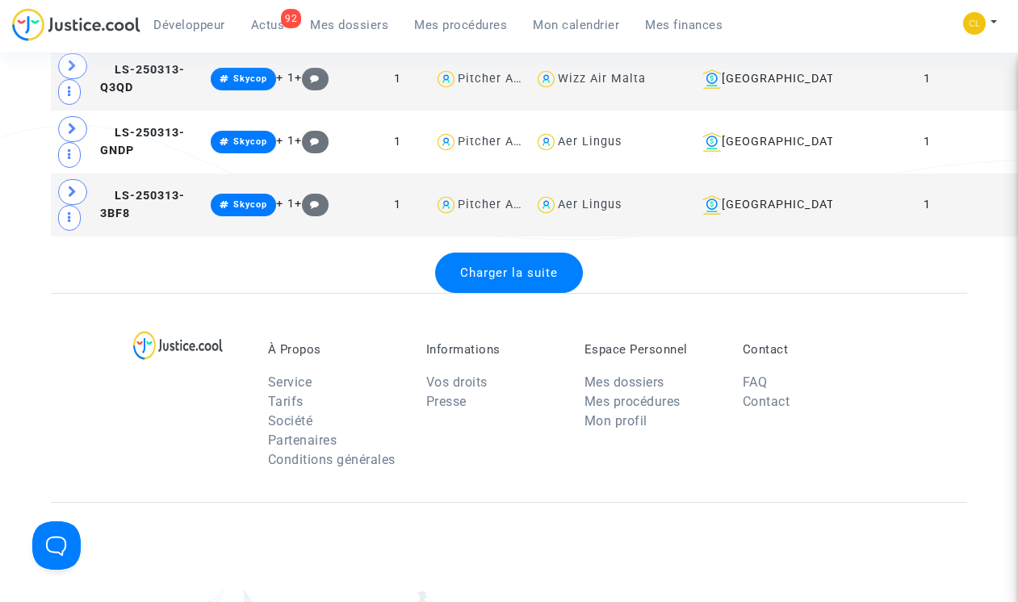
click at [509, 293] on div "Charger la suite" at bounding box center [509, 273] width 148 height 40
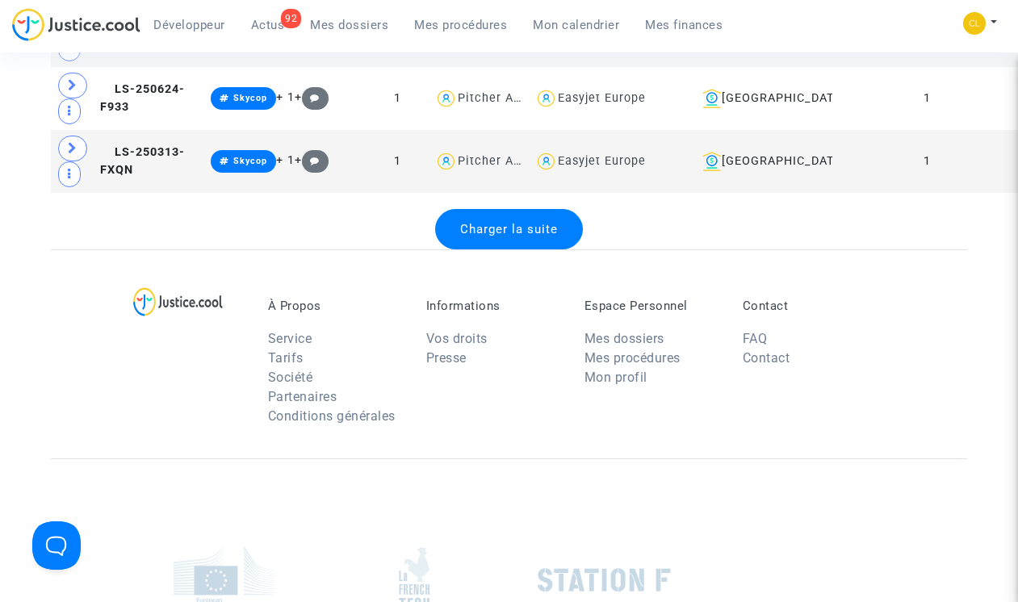
scroll to position [13048, 0]
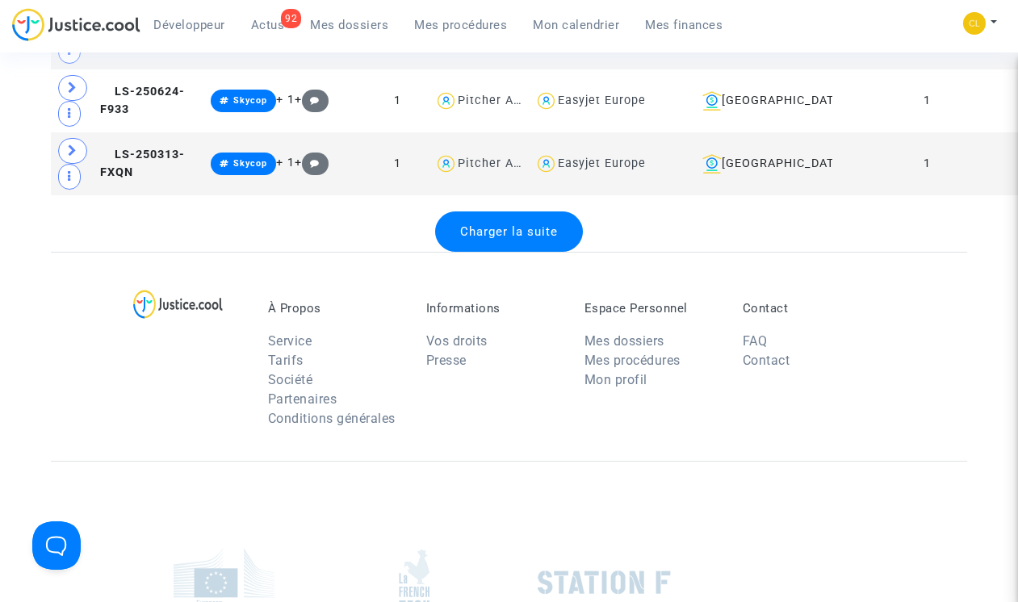
click at [517, 239] on span "Charger la suite" at bounding box center [509, 231] width 98 height 15
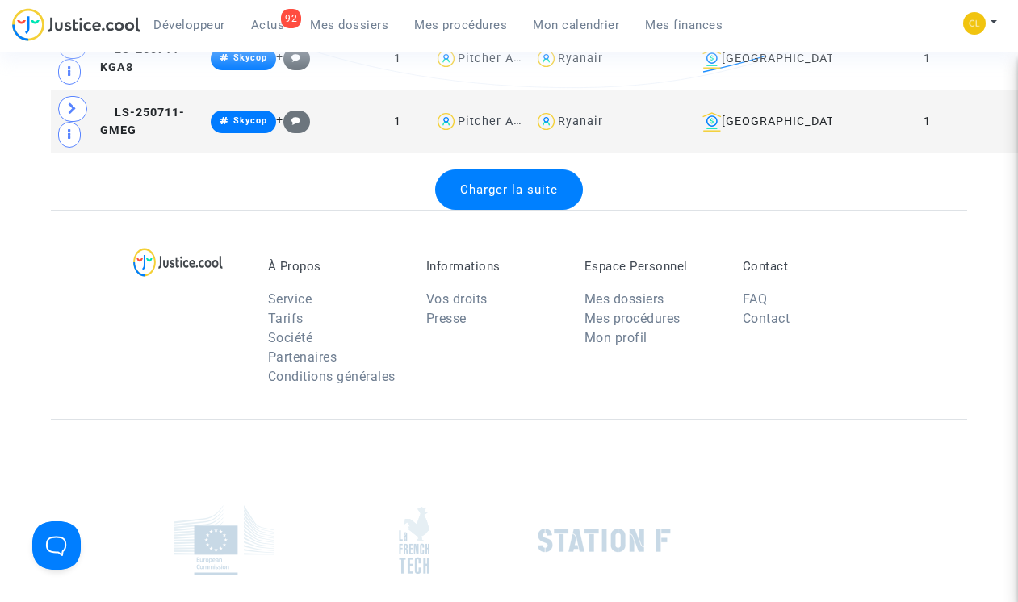
scroll to position [16192, 0]
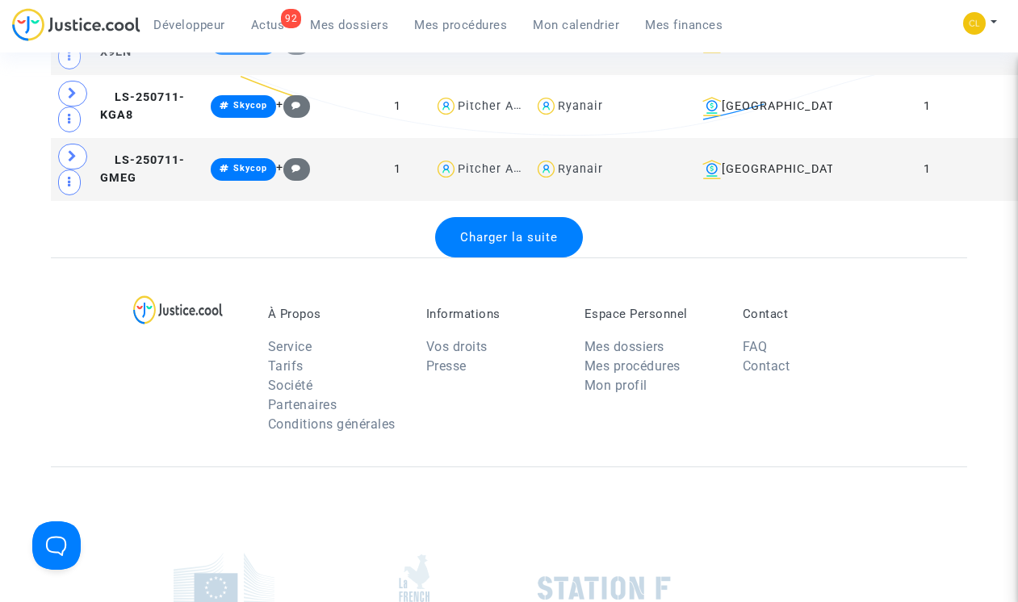
click at [502, 245] on span "Charger la suite" at bounding box center [509, 237] width 98 height 15
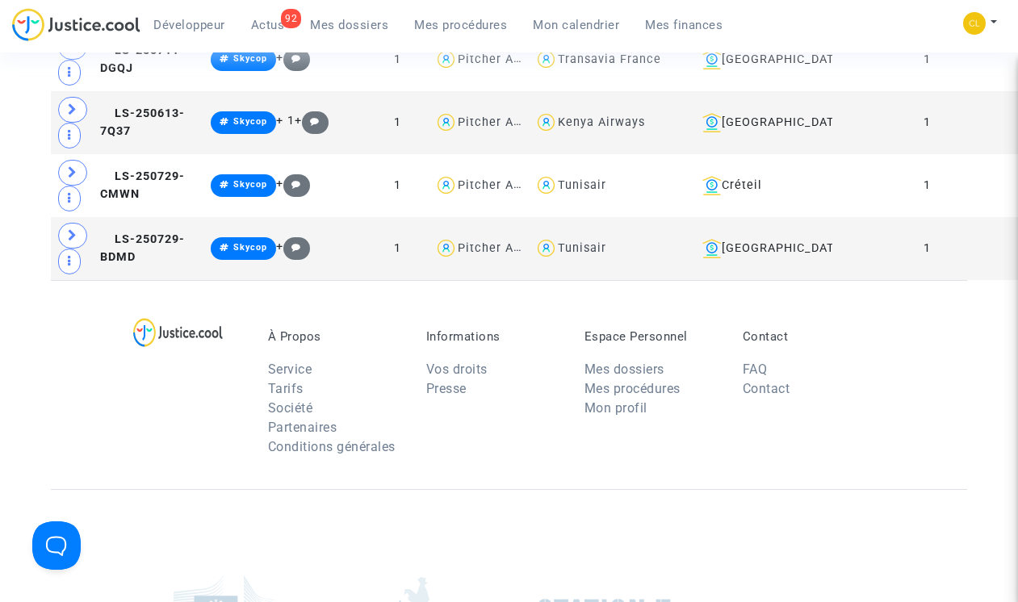
scroll to position [17463, 0]
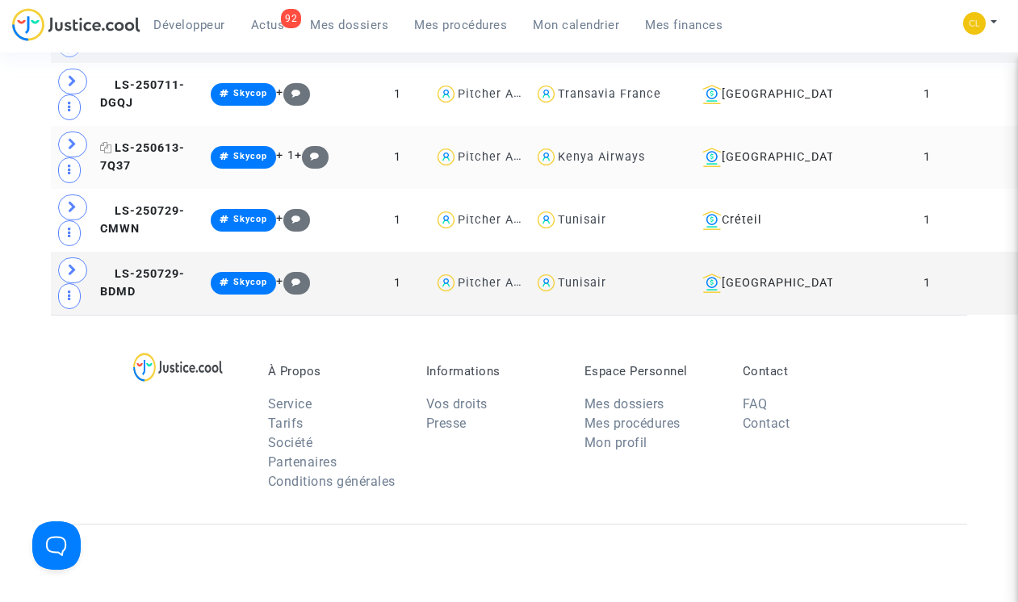
click at [131, 173] on span "LS-250613-7Q37" at bounding box center [142, 156] width 85 height 31
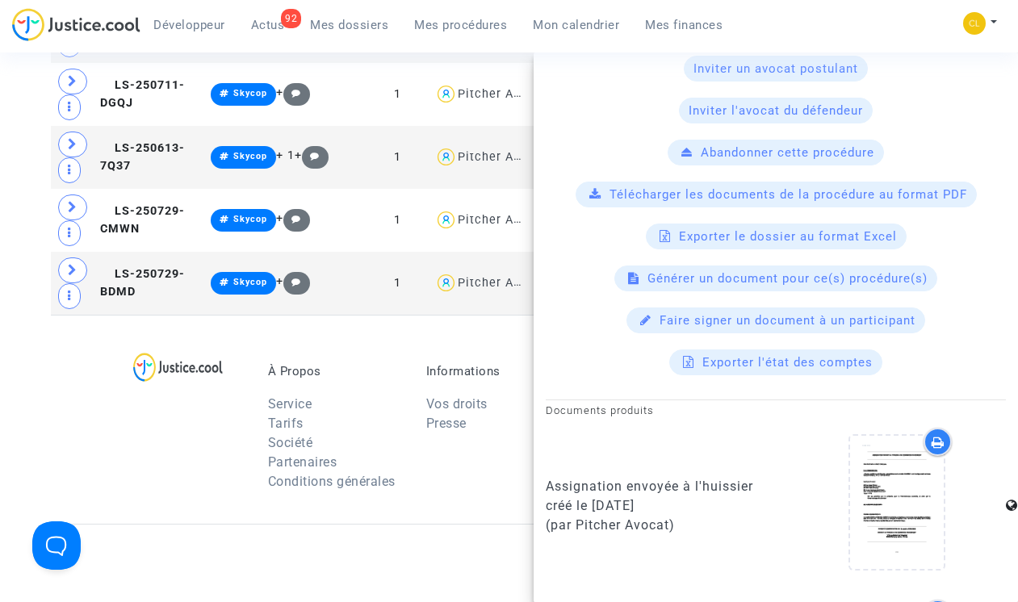
scroll to position [910, 0]
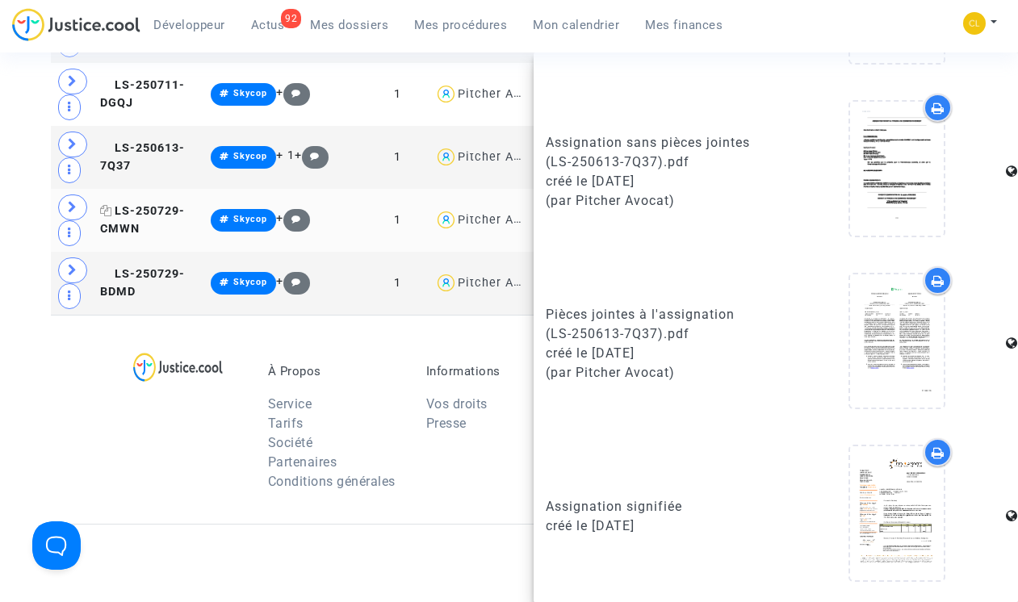
click at [126, 236] on span "LS-250729-CMWN" at bounding box center [142, 219] width 85 height 31
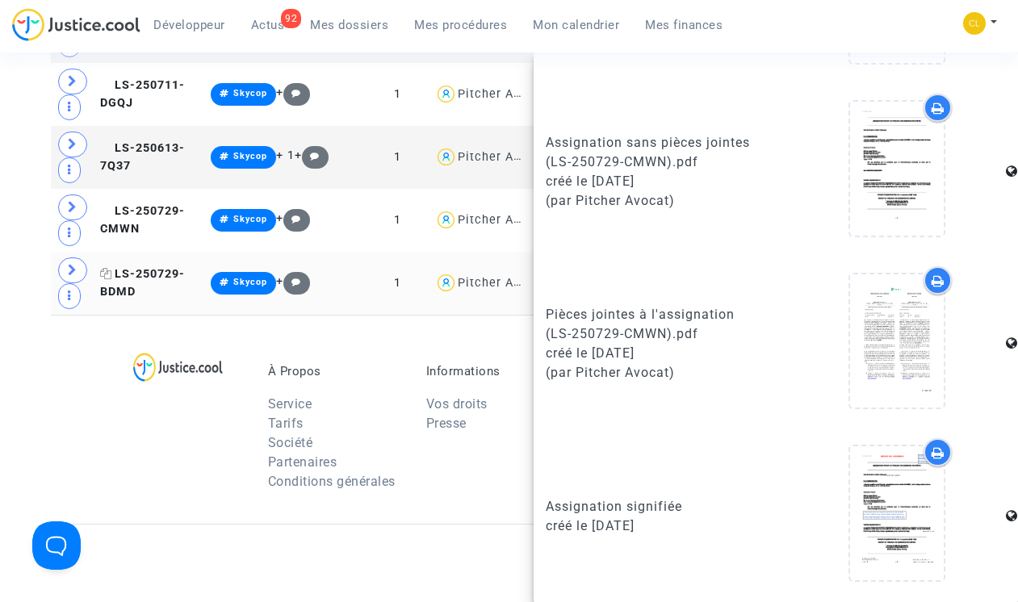
click at [124, 299] on span "LS-250729-BDMD" at bounding box center [142, 282] width 85 height 31
click at [131, 173] on span "LS-250613-7Q37" at bounding box center [142, 156] width 85 height 31
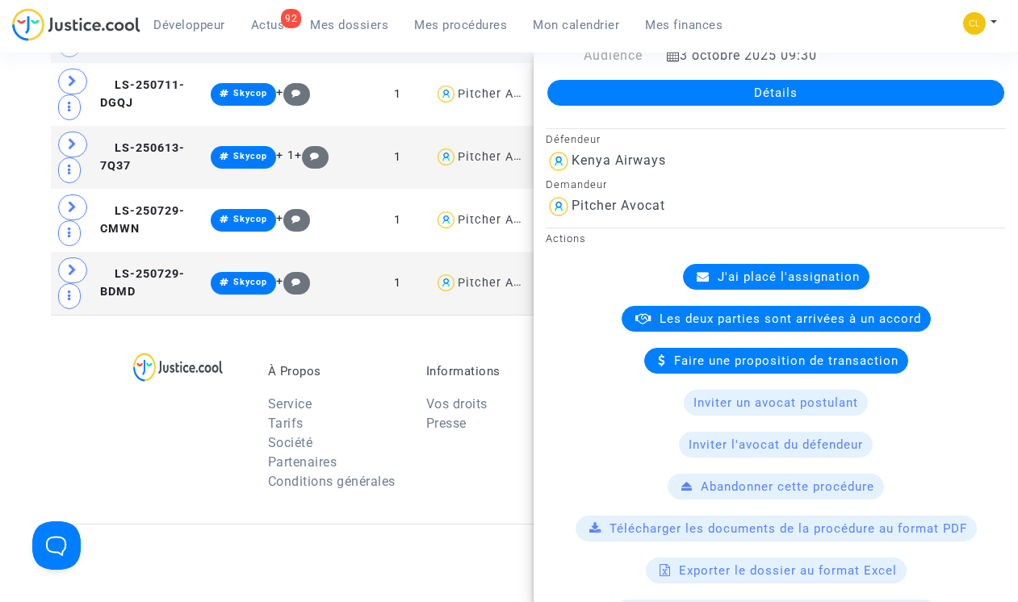
scroll to position [0, 0]
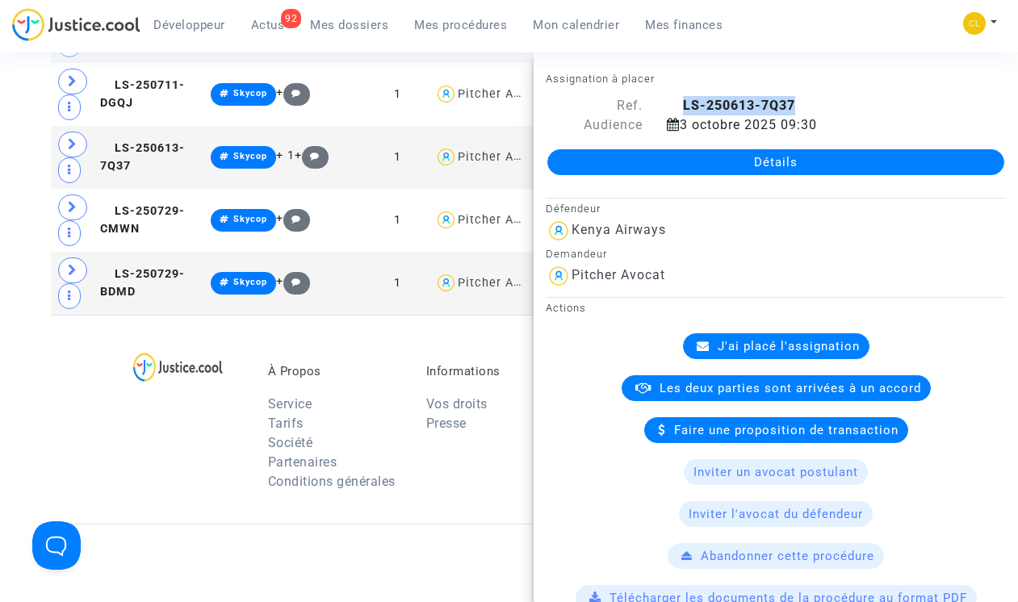
drag, startPoint x: 689, startPoint y: 103, endPoint x: 800, endPoint y: 102, distance: 110.6
click at [781, 103] on div "LS-250613-7Q37" at bounding box center [836, 105] width 363 height 19
copy b "LS-250613-7Q37"
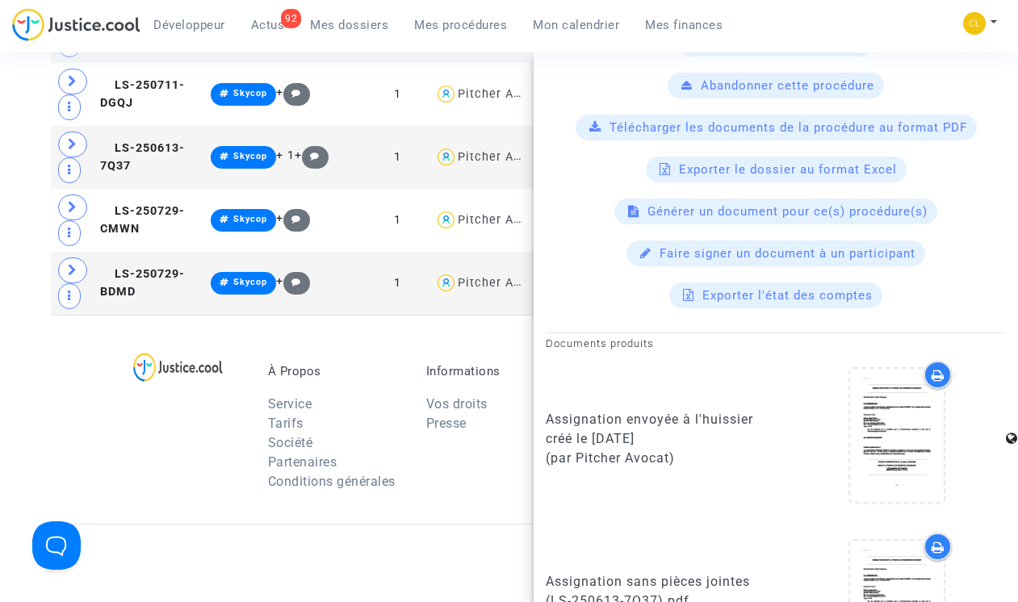
scroll to position [910, 0]
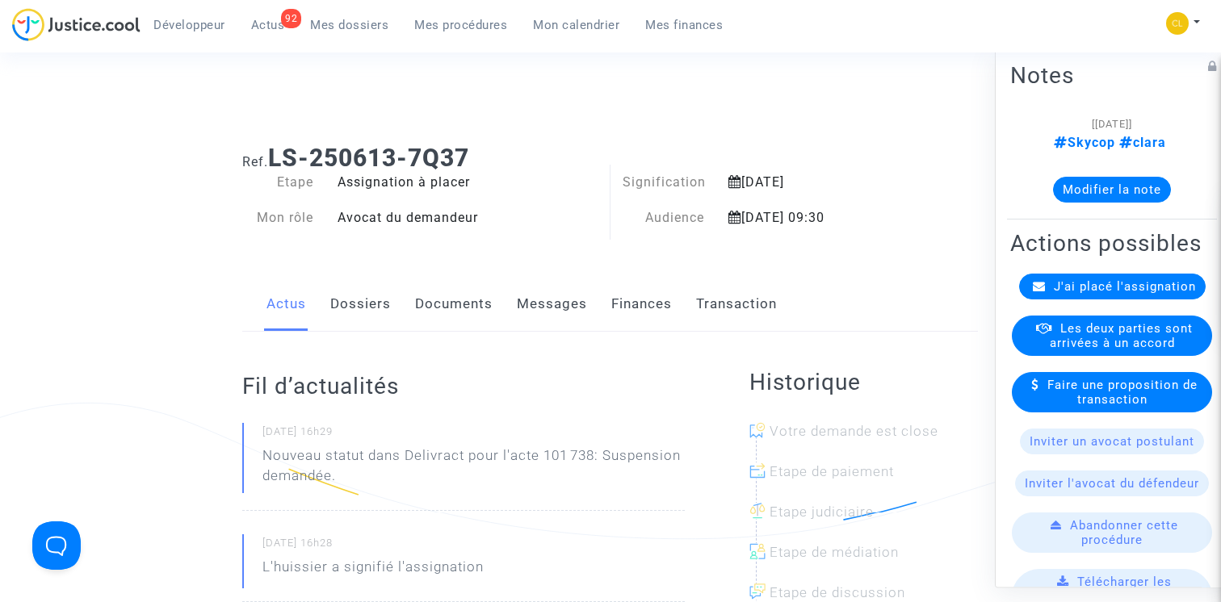
click at [668, 293] on link "Finances" at bounding box center [641, 304] width 61 height 53
click at [660, 306] on link "Finances" at bounding box center [641, 304] width 61 height 53
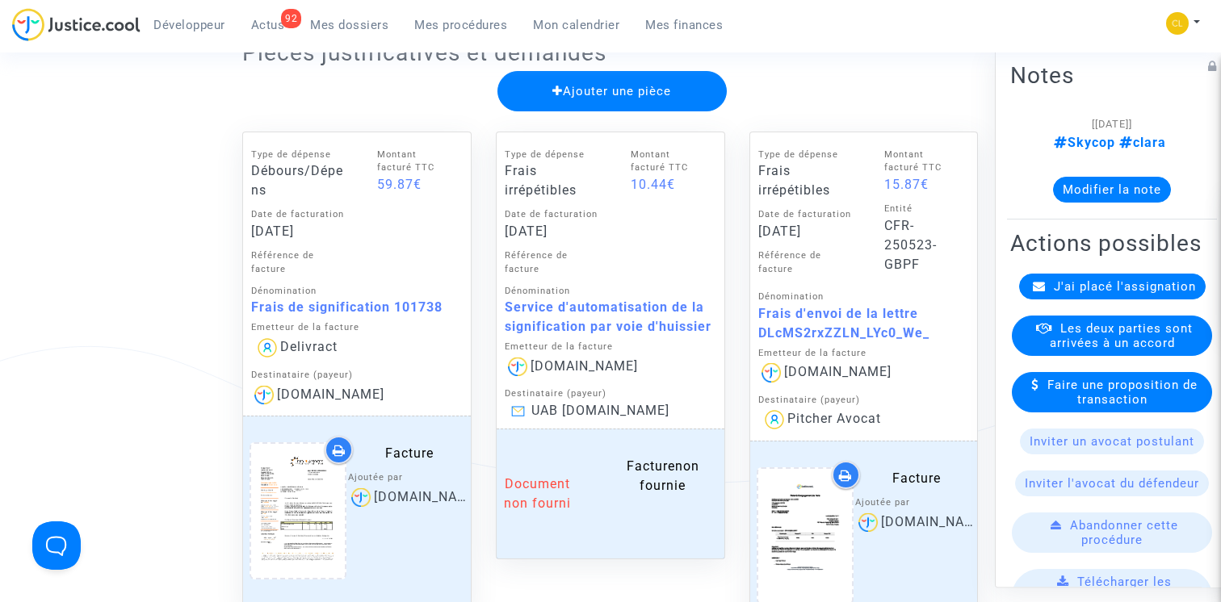
scroll to position [773, 0]
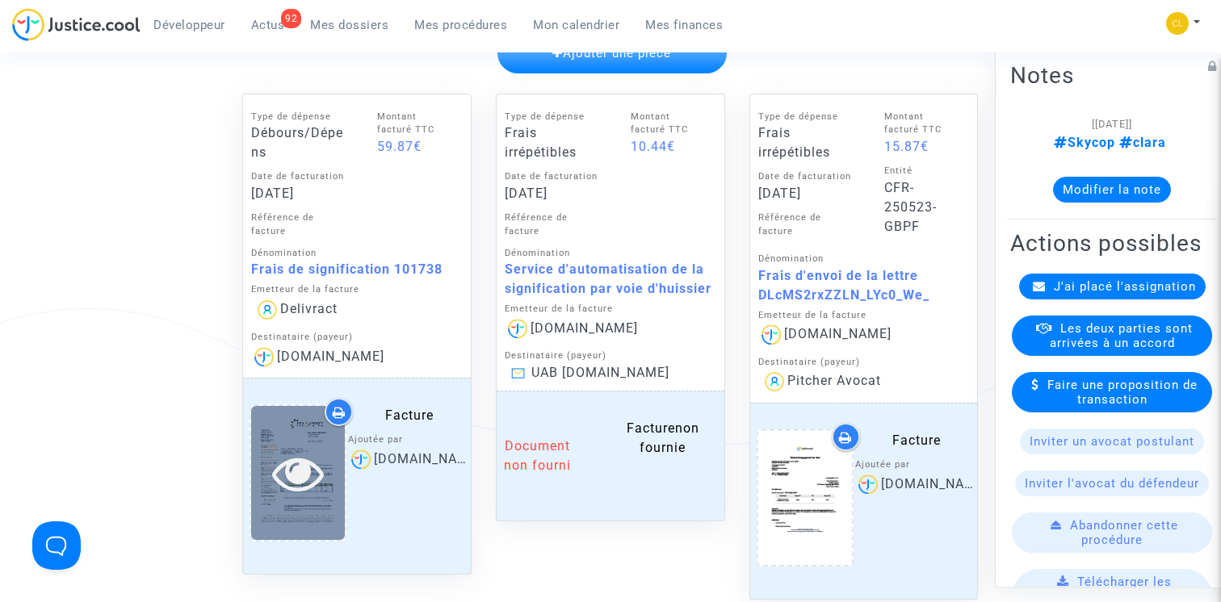
click at [298, 477] on icon at bounding box center [298, 473] width 52 height 52
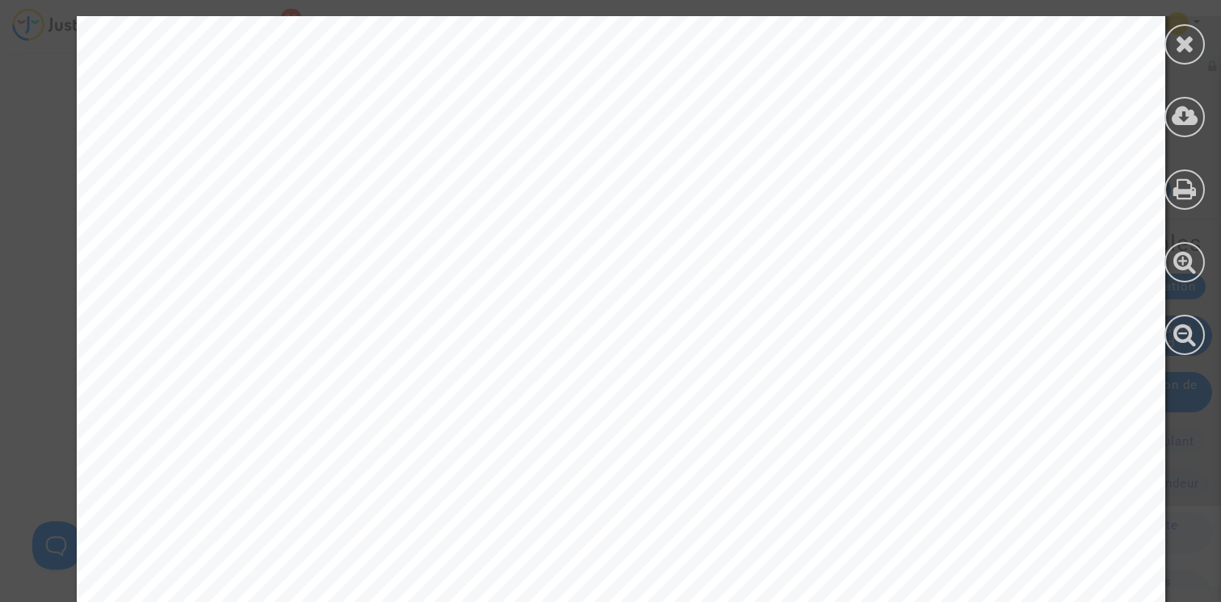
scroll to position [727, 0]
click at [1182, 51] on icon at bounding box center [1185, 43] width 20 height 24
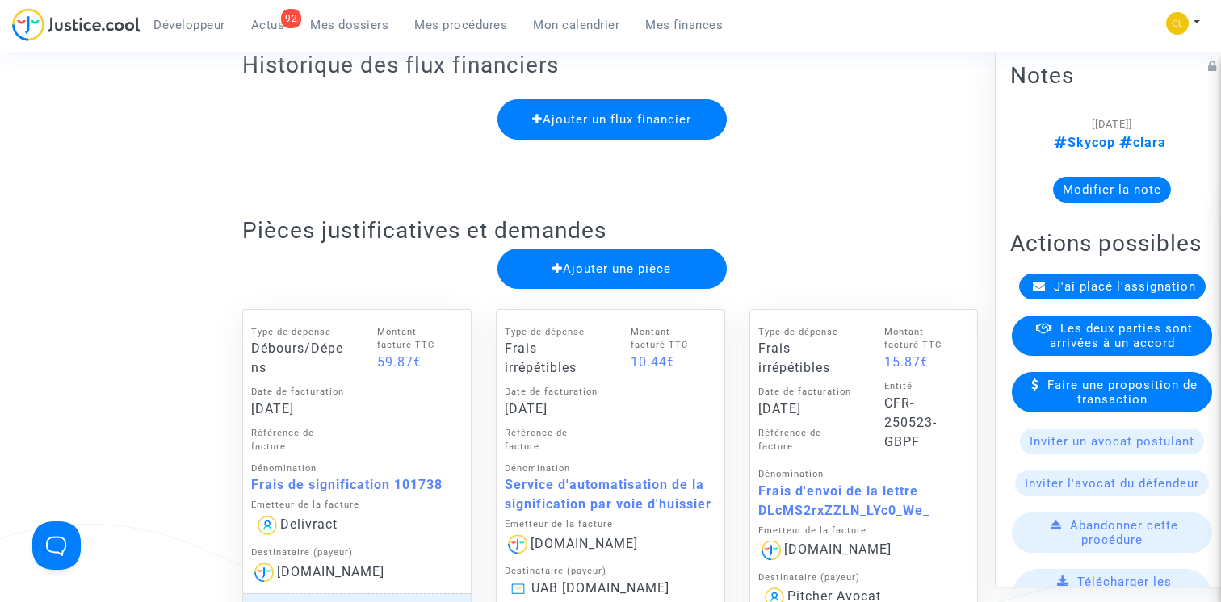
scroll to position [0, 0]
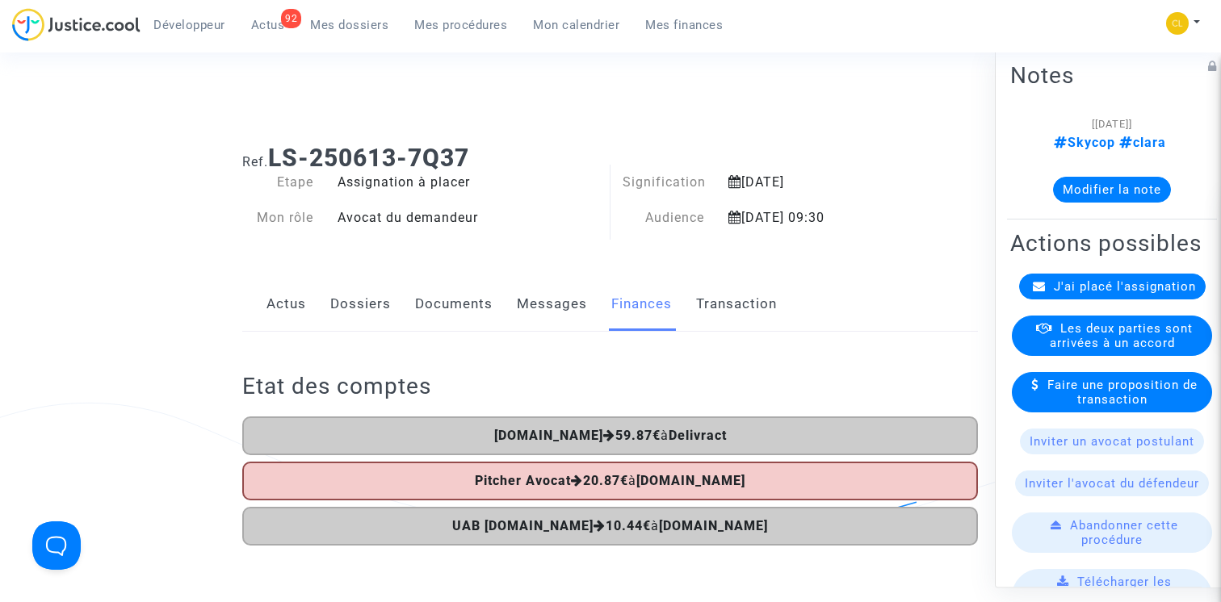
click at [446, 319] on link "Documents" at bounding box center [453, 304] width 77 height 53
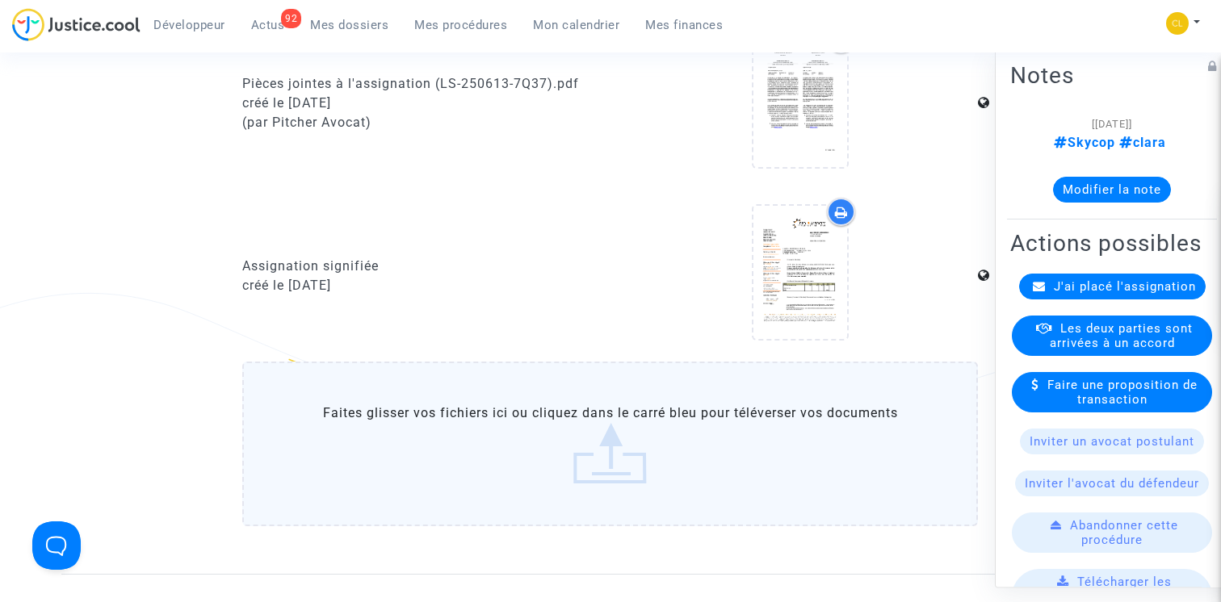
scroll to position [734, 0]
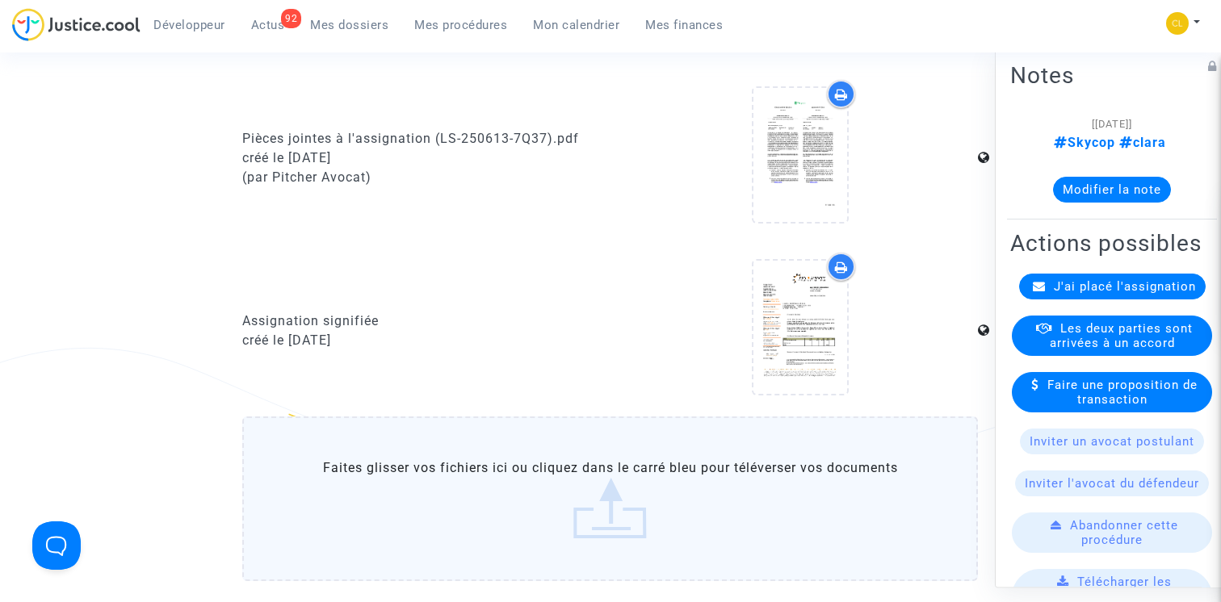
click at [591, 491] on label "Faites glisser vos fichiers ici ou cliquez dans le carré bleu pour téléverser v…" at bounding box center [609, 499] width 735 height 165
click at [0, 0] on input "Faites glisser vos fichiers ici ou cliquez dans le carré bleu pour téléverser v…" at bounding box center [0, 0] width 0 height 0
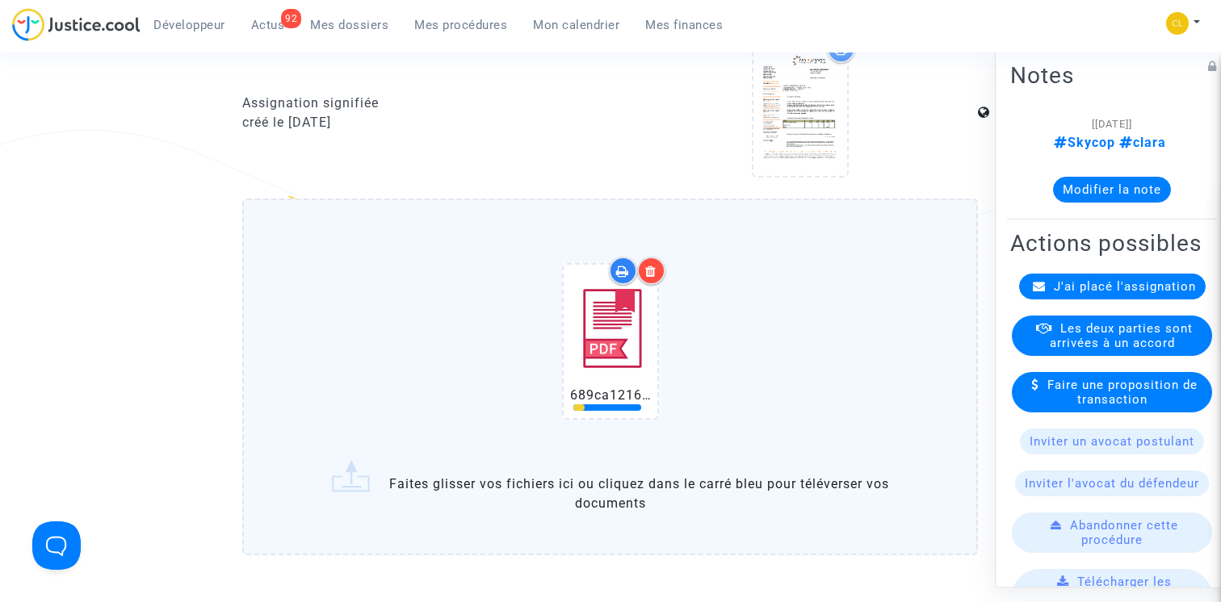
scroll to position [981, 0]
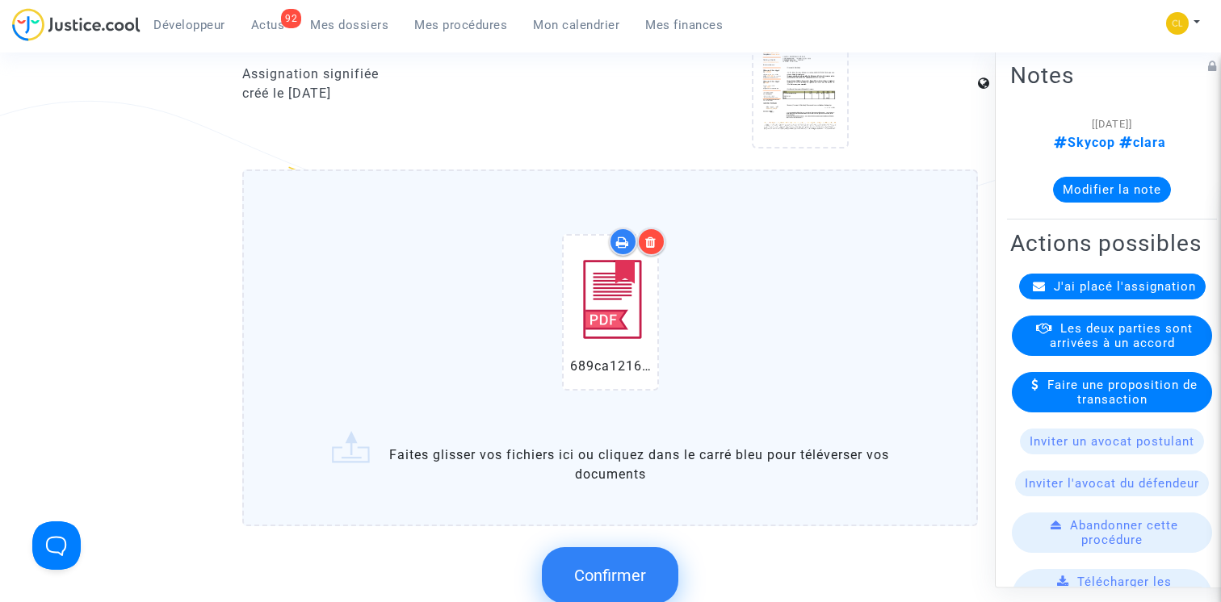
click at [624, 566] on span "Confirmer" at bounding box center [610, 575] width 72 height 19
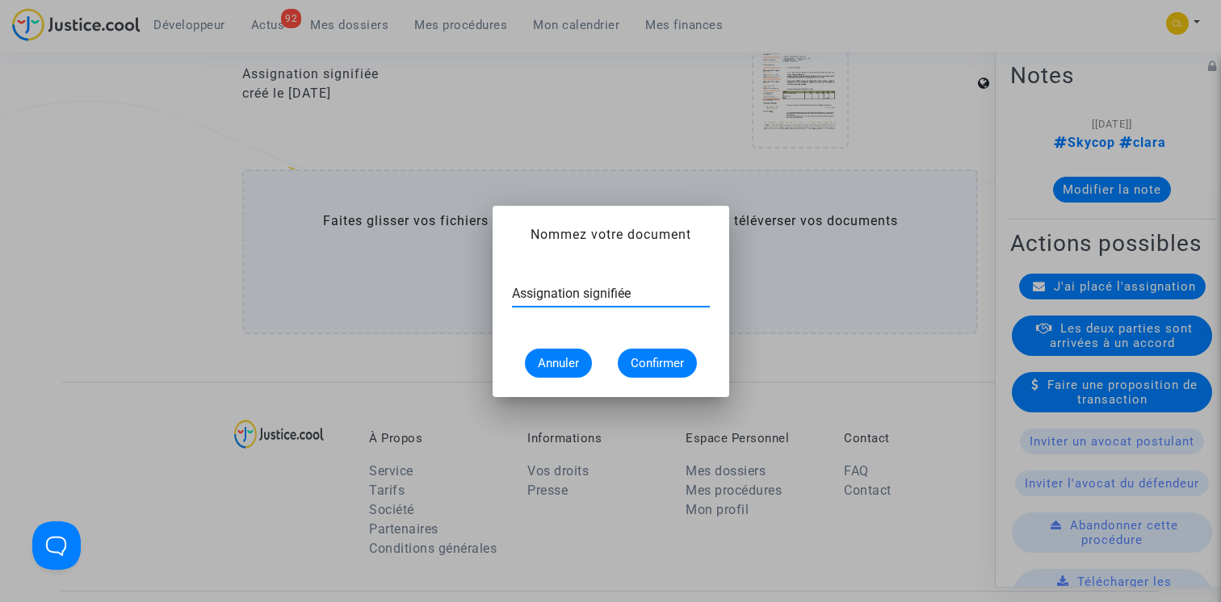
type input "Assignation signifiée"
click at [668, 360] on span "Confirmer" at bounding box center [656, 363] width 53 height 15
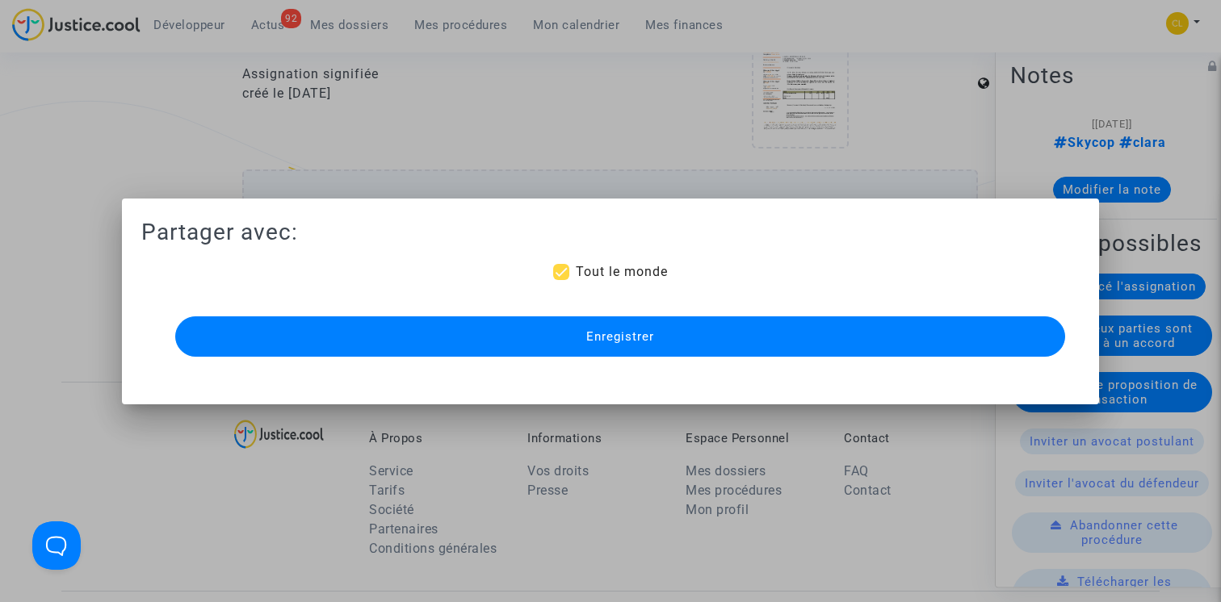
click at [576, 266] on span "Tout le monde" at bounding box center [622, 271] width 92 height 15
click at [561, 280] on input "Tout le monde" at bounding box center [560, 280] width 1 height 1
checkbox input "false"
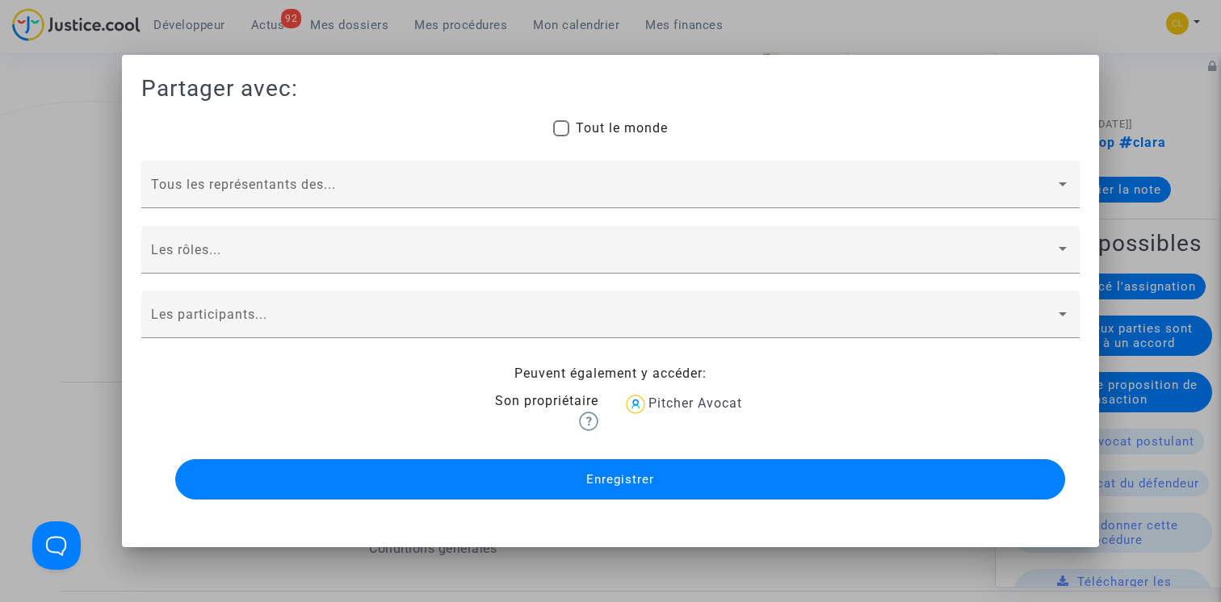
click at [547, 468] on button "Enregistrer" at bounding box center [620, 479] width 890 height 40
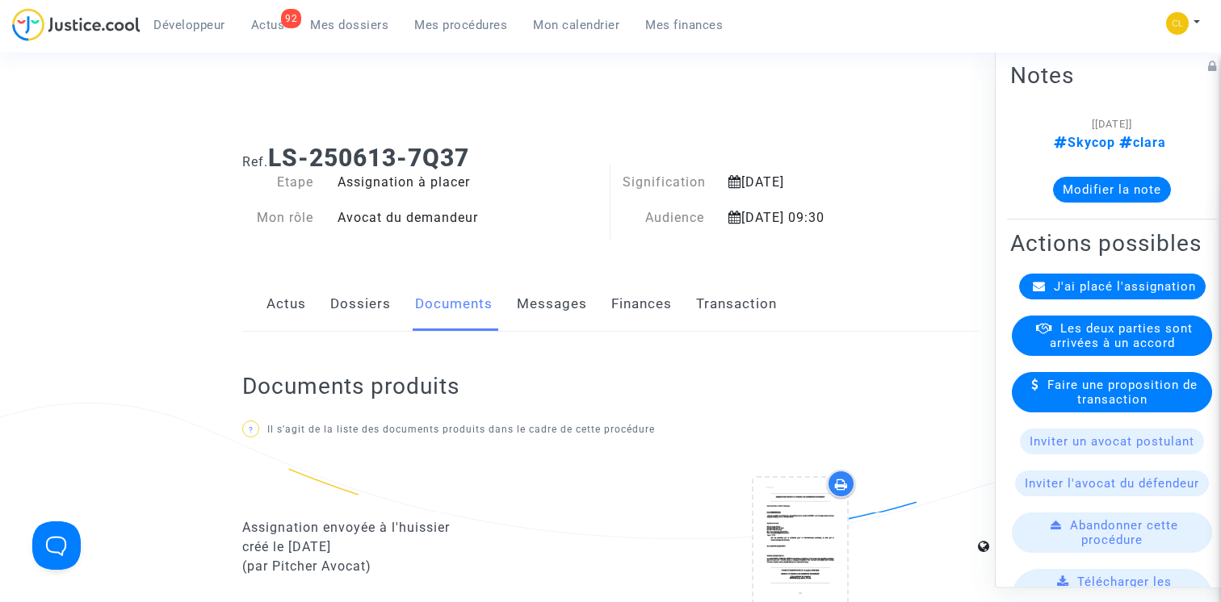
drag, startPoint x: 273, startPoint y: 155, endPoint x: 490, endPoint y: 157, distance: 217.2
click at [490, 157] on h1 "Ref. LS-250613-7Q37" at bounding box center [609, 158] width 735 height 29
copy b "LS-250613-7Q37"
